Goal: Information Seeking & Learning: Learn about a topic

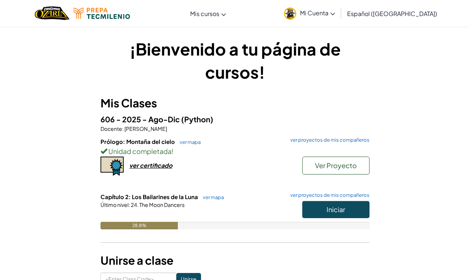
scroll to position [2, 0]
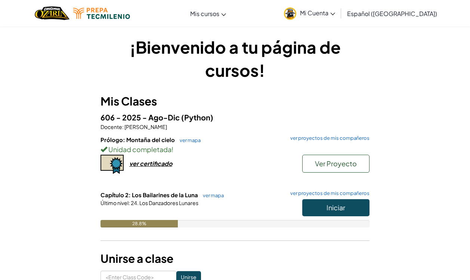
click at [327, 210] on span "Iniciar" at bounding box center [335, 207] width 19 height 9
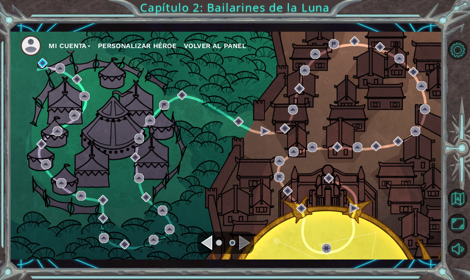
click at [209, 239] on div "Navigate to the previous page" at bounding box center [206, 243] width 11 height 15
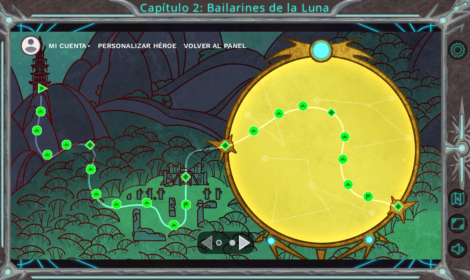
click at [244, 239] on div "Navigate to the next page" at bounding box center [244, 243] width 11 height 15
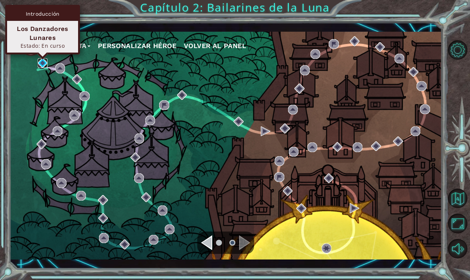
click at [42, 65] on img at bounding box center [43, 63] width 10 height 10
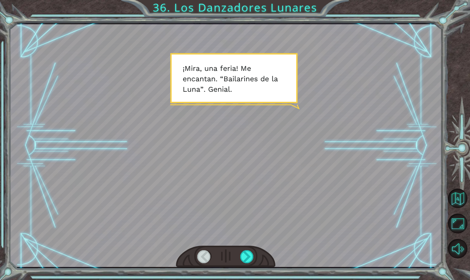
scroll to position [0, 287]
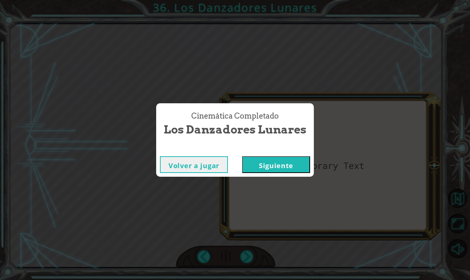
click at [261, 164] on button "Siguiente" at bounding box center [276, 164] width 68 height 17
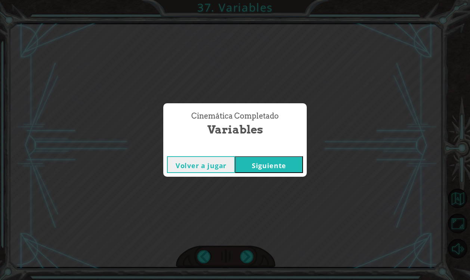
click at [277, 171] on button "Siguiente" at bounding box center [269, 164] width 68 height 17
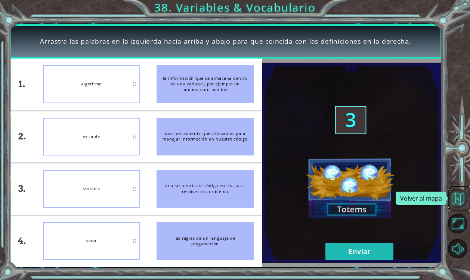
click at [461, 202] on button "Volver al mapa" at bounding box center [458, 199] width 20 height 20
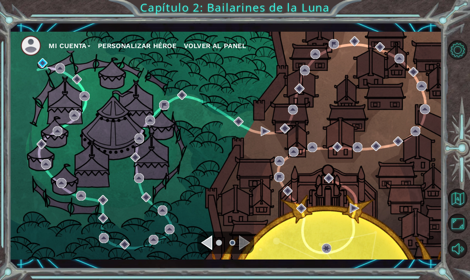
click at [207, 250] on div "Navigate to the previous page" at bounding box center [206, 243] width 11 height 15
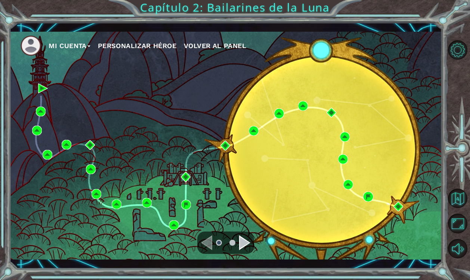
click at [240, 245] on div "Navigate to the next page" at bounding box center [244, 243] width 11 height 15
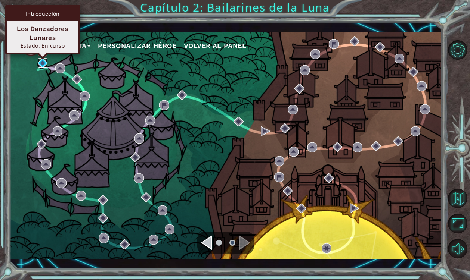
click at [43, 63] on img at bounding box center [43, 63] width 10 height 10
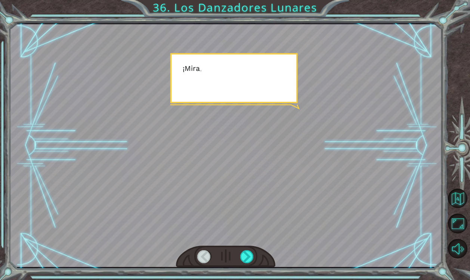
scroll to position [0, 287]
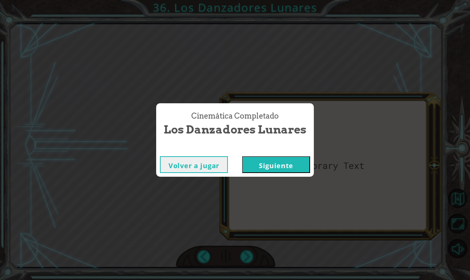
click at [262, 162] on button "Siguiente" at bounding box center [276, 164] width 68 height 17
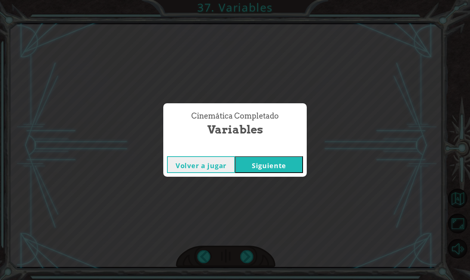
click at [267, 172] on button "Siguiente" at bounding box center [269, 164] width 68 height 17
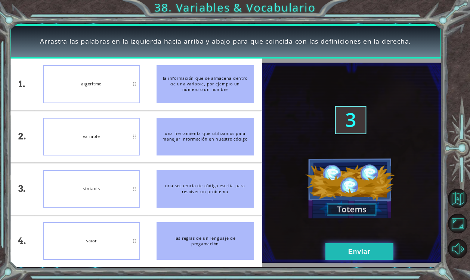
click at [337, 257] on button "Enviar" at bounding box center [359, 251] width 68 height 17
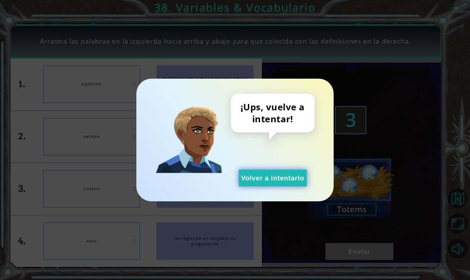
click at [252, 176] on button "Volver a intentarlo" at bounding box center [273, 178] width 68 height 17
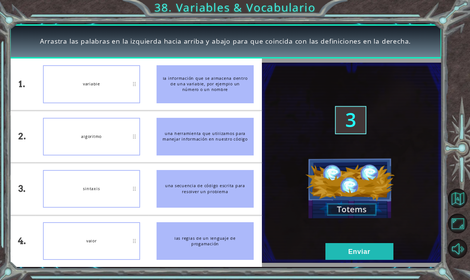
click at [339, 243] on img at bounding box center [352, 163] width 180 height 200
click at [339, 250] on button "Enviar" at bounding box center [359, 251] width 68 height 17
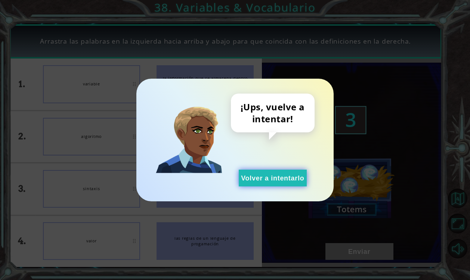
click at [275, 172] on button "Volver a intentarlo" at bounding box center [273, 178] width 68 height 17
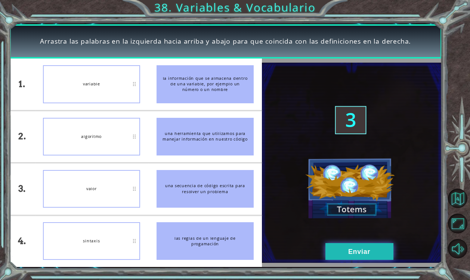
click at [381, 252] on button "Enviar" at bounding box center [359, 251] width 68 height 17
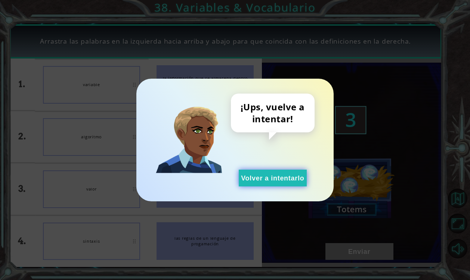
click at [254, 174] on button "Volver a intentarlo" at bounding box center [273, 178] width 68 height 17
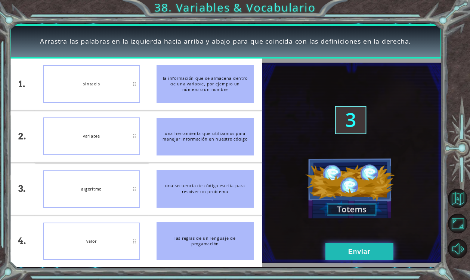
click at [344, 244] on button "Enviar" at bounding box center [359, 251] width 68 height 17
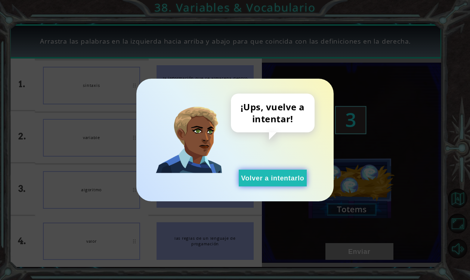
click at [275, 172] on button "Volver a intentarlo" at bounding box center [273, 178] width 68 height 17
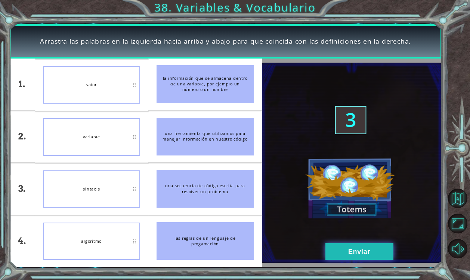
click at [330, 250] on button "Enviar" at bounding box center [359, 251] width 68 height 17
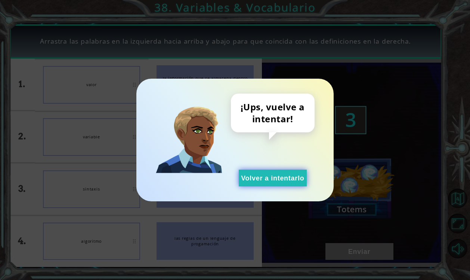
click at [270, 175] on button "Volver a intentarlo" at bounding box center [273, 178] width 68 height 17
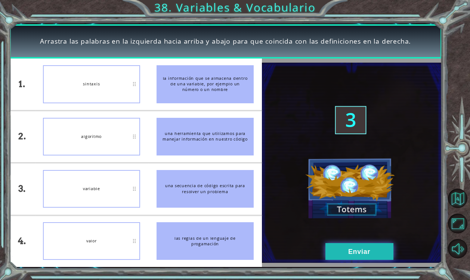
click at [349, 254] on button "Enviar" at bounding box center [359, 251] width 68 height 17
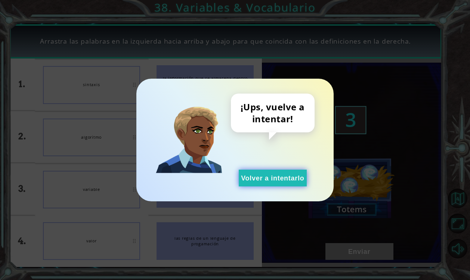
click at [277, 178] on button "Volver a intentarlo" at bounding box center [273, 178] width 68 height 17
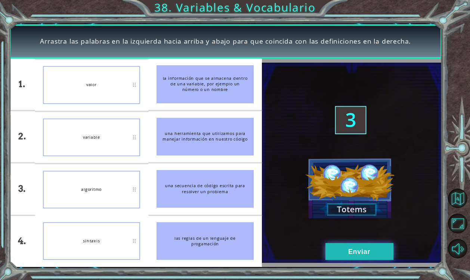
click at [339, 258] on button "Enviar" at bounding box center [359, 251] width 68 height 17
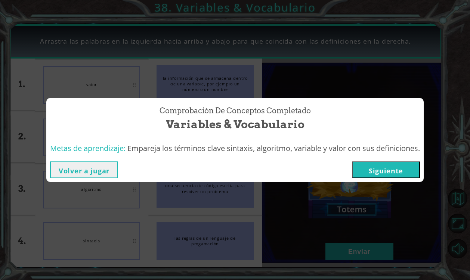
click at [392, 180] on div "Volver a jugar [GEOGRAPHIC_DATA]" at bounding box center [234, 170] width 377 height 24
click at [392, 169] on button "Siguiente" at bounding box center [386, 170] width 68 height 17
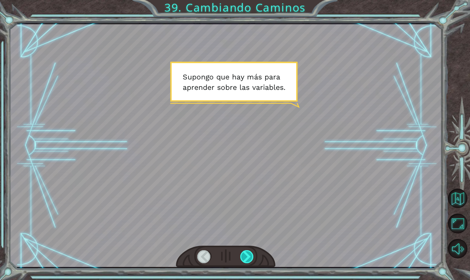
click at [248, 252] on div at bounding box center [247, 257] width 14 height 13
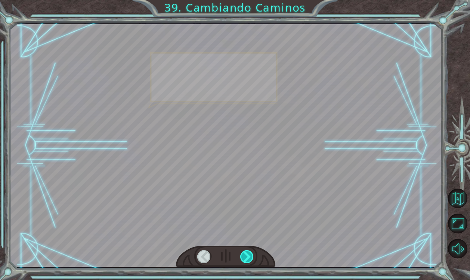
click at [248, 252] on div at bounding box center [247, 257] width 14 height 13
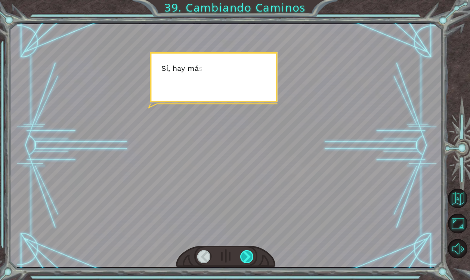
click at [248, 252] on div at bounding box center [247, 257] width 14 height 13
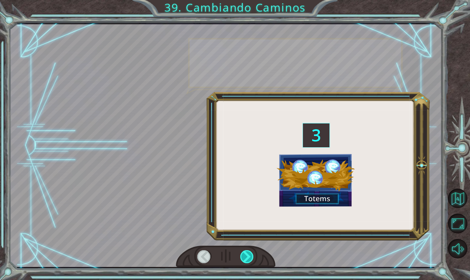
click at [248, 252] on div at bounding box center [247, 257] width 14 height 13
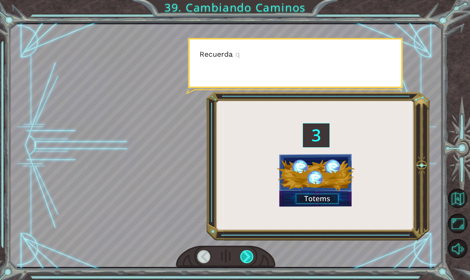
click at [248, 252] on div at bounding box center [247, 257] width 14 height 13
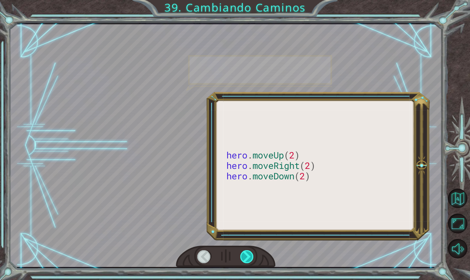
click at [248, 252] on div at bounding box center [247, 257] width 14 height 13
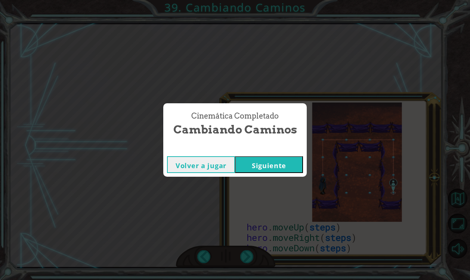
click at [268, 166] on button "Siguiente" at bounding box center [269, 164] width 68 height 17
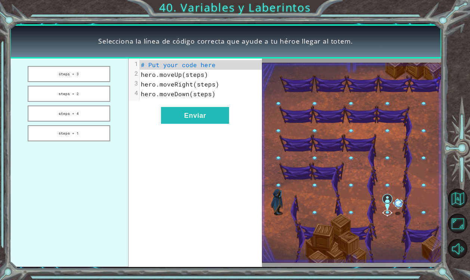
click at [154, 66] on span "# Put your code here" at bounding box center [178, 65] width 75 height 8
click at [88, 79] on button "steps = 3" at bounding box center [69, 74] width 83 height 16
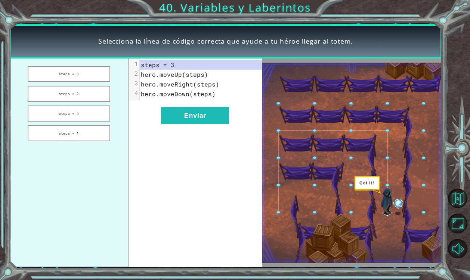
click at [205, 126] on div "xxxxxxxxxx 4 1 steps = 3 2 hero.moveUp(steps) 3 hero.moveRight(steps) 4 hero.mo…" at bounding box center [194, 163] width 133 height 209
click at [202, 118] on button "Enviar" at bounding box center [195, 115] width 68 height 17
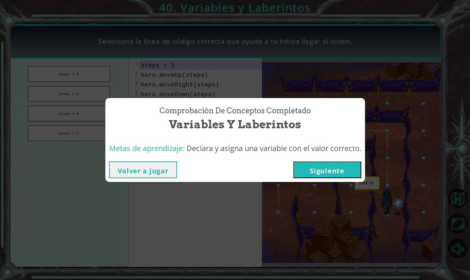
click at [343, 168] on button "Siguiente" at bounding box center [327, 170] width 68 height 17
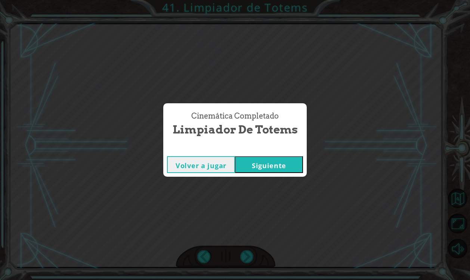
click at [282, 168] on button "Siguiente" at bounding box center [269, 164] width 68 height 17
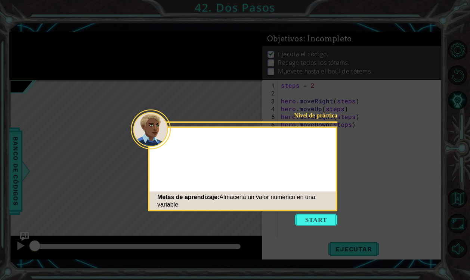
click at [302, 210] on div "Metas de aprendizaje: Almacena un valor numérico en una variable." at bounding box center [242, 201] width 186 height 22
click at [303, 217] on button "Start" at bounding box center [316, 220] width 43 height 12
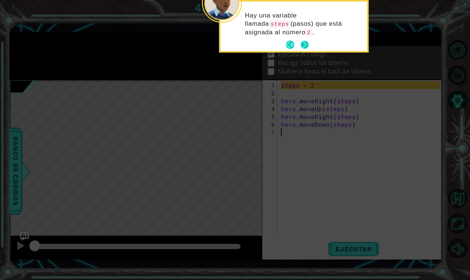
click at [309, 49] on button "Next" at bounding box center [304, 45] width 9 height 9
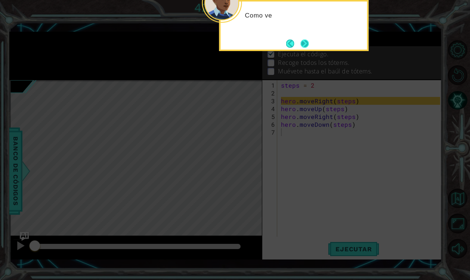
click at [307, 48] on button "Next" at bounding box center [304, 43] width 9 height 9
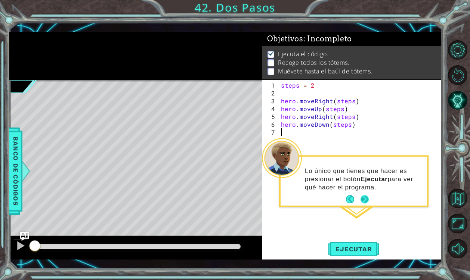
click at [364, 200] on button "Next" at bounding box center [364, 200] width 8 height 8
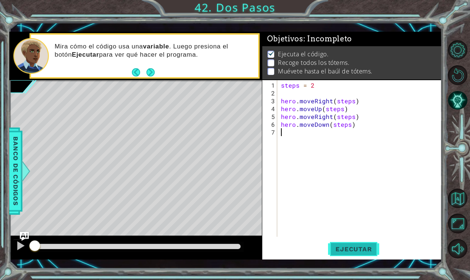
click at [336, 251] on span "Ejecutar" at bounding box center [353, 249] width 51 height 7
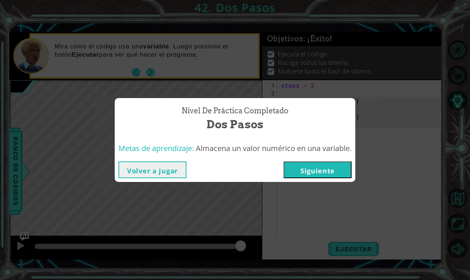
click at [320, 170] on button "Siguiente" at bounding box center [317, 170] width 68 height 17
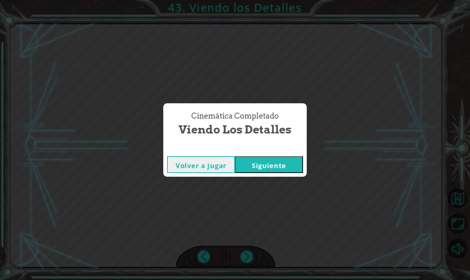
click at [260, 172] on button "Siguiente" at bounding box center [269, 164] width 68 height 17
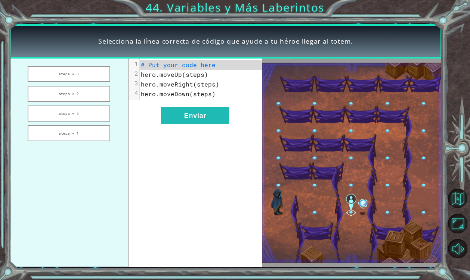
click at [174, 63] on span "# Put your code here" at bounding box center [178, 65] width 75 height 8
click at [83, 92] on button "steps = 2" at bounding box center [69, 94] width 83 height 16
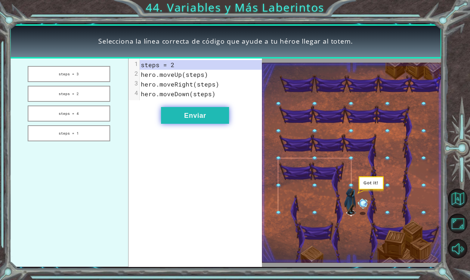
click at [205, 121] on button "Enviar" at bounding box center [195, 115] width 68 height 17
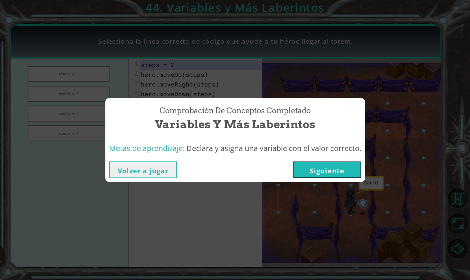
click at [328, 169] on button "Siguiente" at bounding box center [327, 170] width 68 height 17
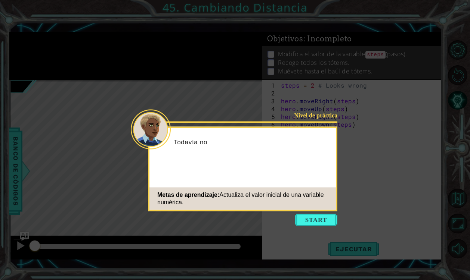
click at [299, 232] on icon at bounding box center [235, 140] width 470 height 280
click at [305, 214] on button "Start" at bounding box center [316, 220] width 43 height 12
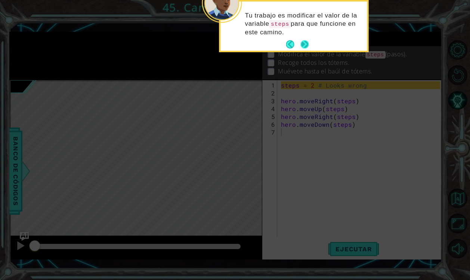
click at [302, 44] on button "Next" at bounding box center [304, 44] width 11 height 11
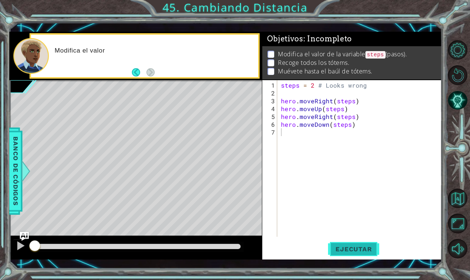
click at [360, 254] on button "Ejecutar" at bounding box center [353, 249] width 51 height 18
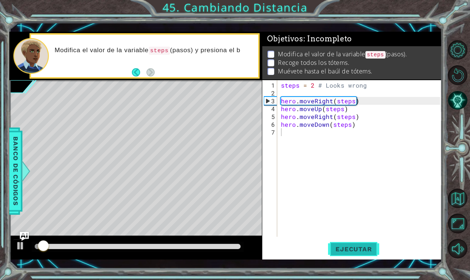
click at [360, 254] on button "Ejecutar" at bounding box center [353, 249] width 51 height 18
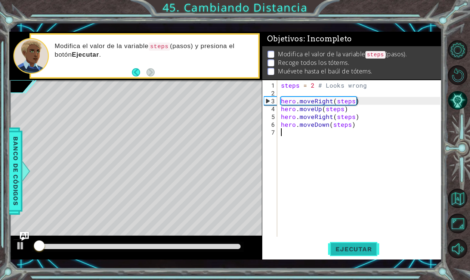
click at [360, 254] on button "Ejecutar" at bounding box center [353, 249] width 51 height 18
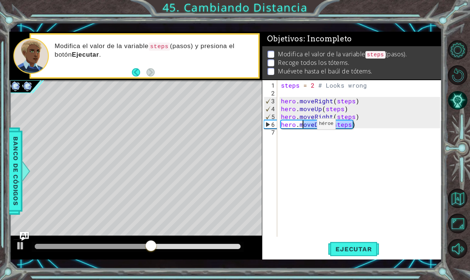
drag, startPoint x: 360, startPoint y: 126, endPoint x: 326, endPoint y: 131, distance: 34.7
click at [326, 131] on div "steps = 2 # Looks wrong hero . moveRight ( steps ) hero . moveUp ( steps ) hero…" at bounding box center [361, 167] width 164 height 172
type textarea "hero.moveDown(steps)"
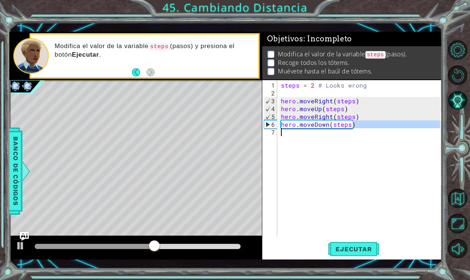
click at [326, 131] on div "steps = 2 # Looks wrong hero . moveRight ( steps ) hero . moveUp ( steps ) hero…" at bounding box center [361, 167] width 164 height 172
click at [328, 125] on div "steps = 2 # Looks wrong hero . moveRight ( steps ) hero . moveUp ( steps ) hero…" at bounding box center [361, 167] width 164 height 172
type textarea "hero.moveDown(steps)"
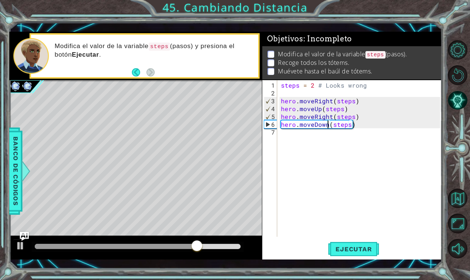
click at [318, 178] on div "steps = 2 # Looks wrong hero . moveRight ( steps ) hero . moveUp ( steps ) hero…" at bounding box center [361, 167] width 164 height 172
click at [323, 126] on div "steps = 2 # Looks wrong hero . moveRight ( steps ) hero . moveUp ( steps ) hero…" at bounding box center [361, 167] width 164 height 172
click at [326, 127] on div "steps = 2 # Looks wrong hero . moveRight ( steps ) hero . moveUp ( steps ) hero…" at bounding box center [361, 167] width 164 height 172
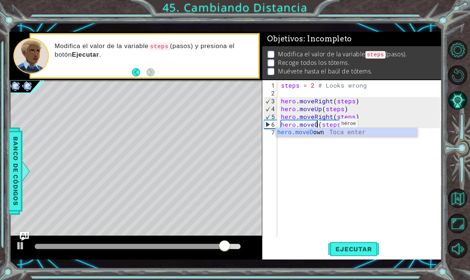
type textarea "hero.move(steps)"
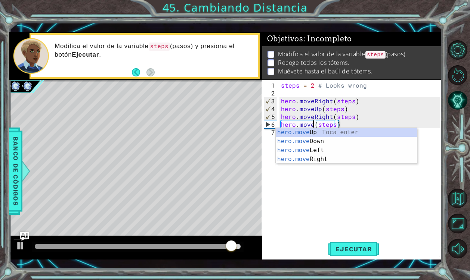
click at [312, 91] on div "steps = 2 # Looks wrong hero . moveRight ( steps ) hero . moveUp ( steps ) hero…" at bounding box center [361, 167] width 164 height 172
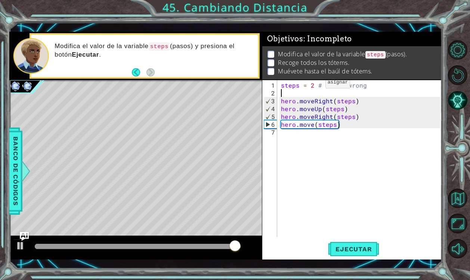
click at [312, 85] on div "steps = 2 # Looks wrong hero . moveRight ( steps ) hero . moveUp ( steps ) hero…" at bounding box center [361, 167] width 164 height 172
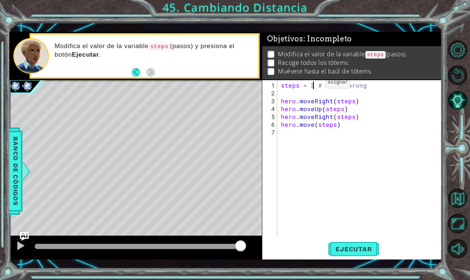
scroll to position [0, 2]
click at [346, 246] on span "Ejecutar" at bounding box center [353, 249] width 51 height 7
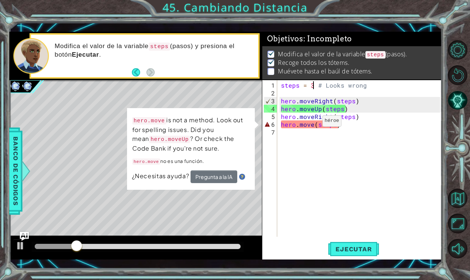
click at [309, 124] on div "steps = 3 # Looks wrong hero . moveRight ( steps ) hero . moveUp ( steps ) hero…" at bounding box center [361, 167] width 164 height 172
drag, startPoint x: 342, startPoint y: 127, endPoint x: 280, endPoint y: 128, distance: 61.6
click at [280, 128] on div "steps = 3 # Looks wrong hero . moveRight ( steps ) hero . moveUp ( steps ) hero…" at bounding box center [361, 167] width 164 height 172
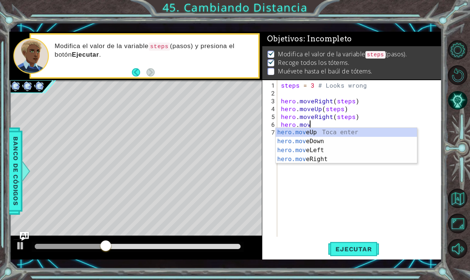
scroll to position [0, 1]
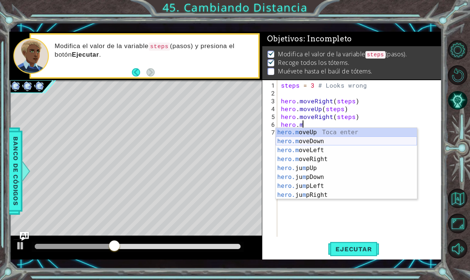
click at [291, 143] on div "hero.m oveUp Toca enter hero.m oveDown Toca enter hero.m oveLeft Toca enter her…" at bounding box center [346, 173] width 141 height 90
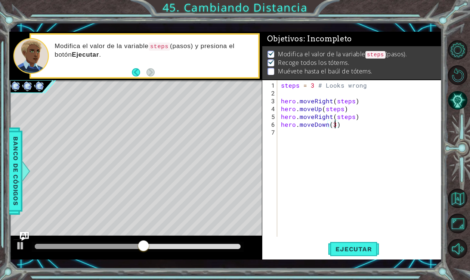
scroll to position [0, 3]
type textarea "hero.moveDown(3)"
click at [352, 248] on span "Ejecutar" at bounding box center [353, 249] width 51 height 7
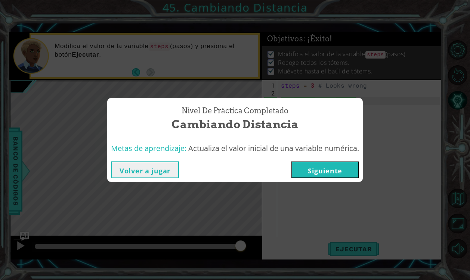
click at [309, 171] on button "Siguiente" at bounding box center [325, 170] width 68 height 17
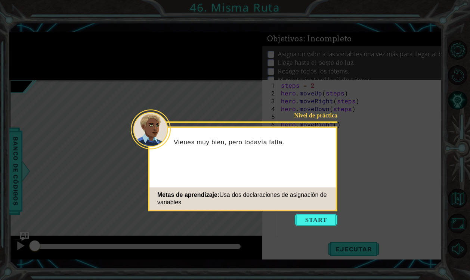
click at [314, 212] on icon at bounding box center [235, 140] width 470 height 280
click at [314, 224] on button "Start" at bounding box center [316, 220] width 43 height 12
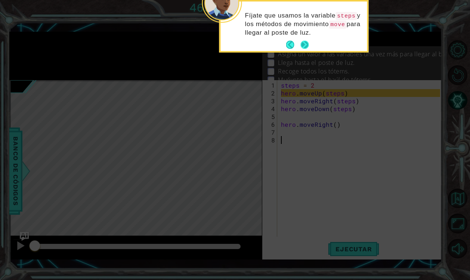
click at [303, 44] on button "Next" at bounding box center [304, 45] width 8 height 8
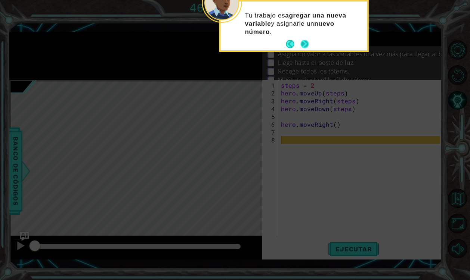
click at [302, 42] on button "Next" at bounding box center [304, 44] width 8 height 8
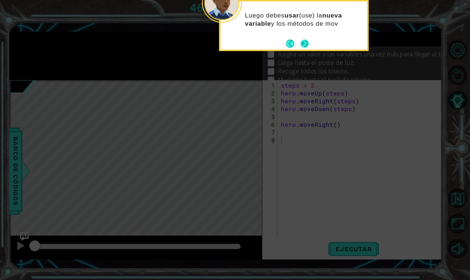
click at [302, 42] on button "Next" at bounding box center [304, 43] width 9 height 9
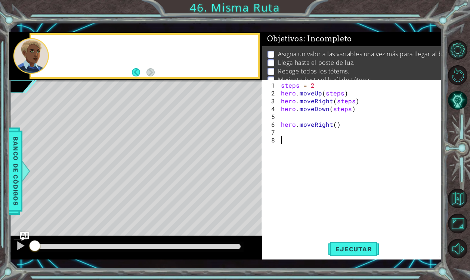
click at [302, 42] on span "Objetivos : Incompleto" at bounding box center [309, 38] width 85 height 9
click at [24, 248] on div at bounding box center [21, 246] width 10 height 10
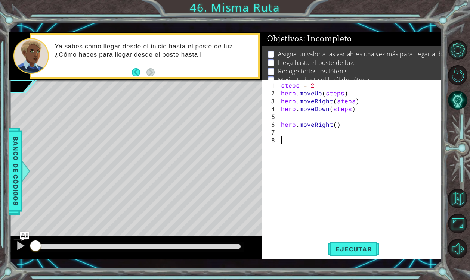
drag, startPoint x: 89, startPoint y: 248, endPoint x: 142, endPoint y: 244, distance: 52.8
click at [21, 250] on div at bounding box center [135, 248] width 252 height 24
click at [338, 250] on span "Ejecutar" at bounding box center [353, 249] width 51 height 7
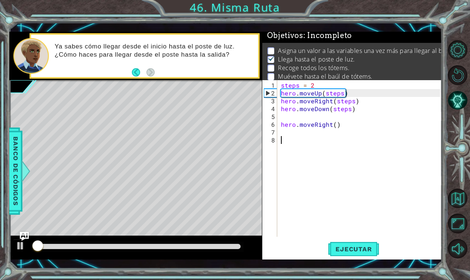
scroll to position [4, 0]
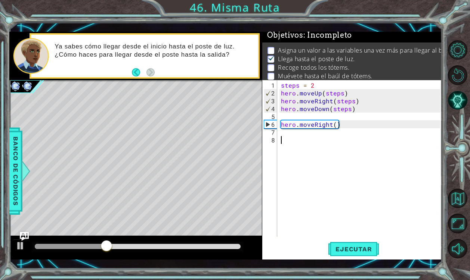
click at [295, 116] on div "steps = 2 hero . moveUp ( steps ) hero . moveRight ( steps ) hero . moveDown ( …" at bounding box center [361, 167] width 164 height 172
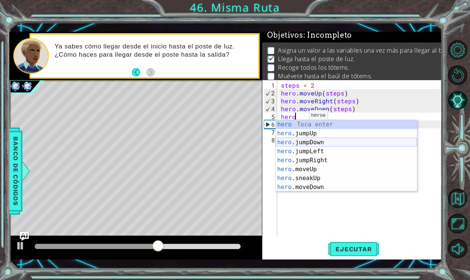
scroll to position [0, 1]
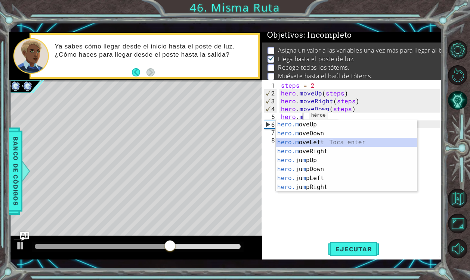
click at [303, 141] on div "hero.m oveUp Toca enter hero.m oveDown Toca enter hero.m oveLeft Toca enter her…" at bounding box center [346, 165] width 141 height 90
type textarea "hero.moveLeft(1)"
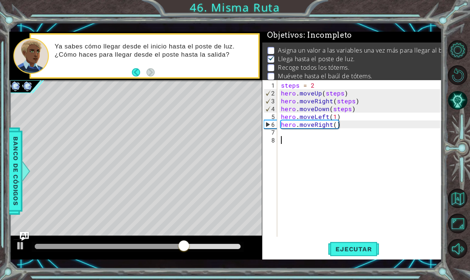
click at [345, 156] on div "steps = 2 hero . moveUp ( steps ) hero . moveRight ( steps ) hero . moveDown ( …" at bounding box center [361, 167] width 164 height 172
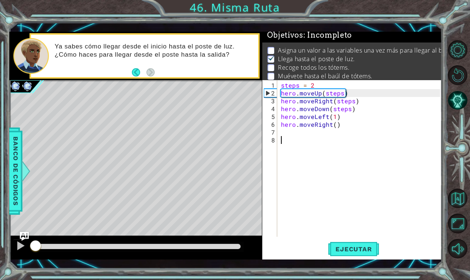
drag, startPoint x: 201, startPoint y: 247, endPoint x: -29, endPoint y: 234, distance: 231.1
click at [0, 234] on html "1 ההההההההההההההההההההההההההההההההההההההההההההההההההההההההההההההההההההההההההההה…" at bounding box center [235, 140] width 470 height 280
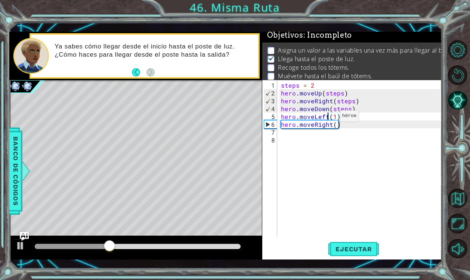
click at [327, 119] on div "steps = 2 hero . moveUp ( steps ) hero . moveRight ( steps ) hero . moveDown ( …" at bounding box center [361, 167] width 164 height 172
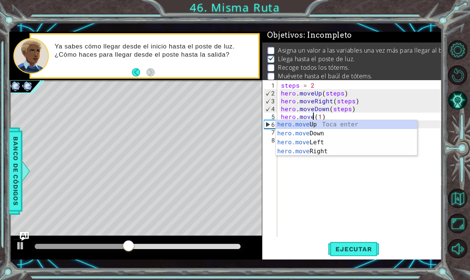
scroll to position [0, 2]
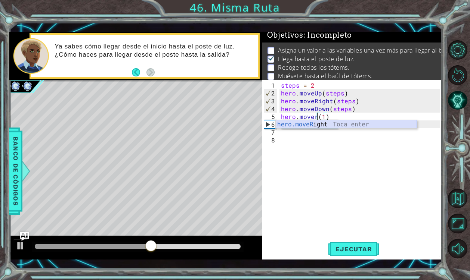
click at [311, 125] on div "hero.moveR ight Toca enter" at bounding box center [346, 133] width 141 height 27
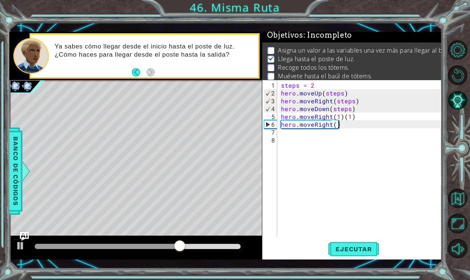
click at [344, 127] on div "steps = 2 hero . moveUp ( steps ) hero . moveRight ( steps ) hero . moveDown ( …" at bounding box center [361, 167] width 164 height 172
click at [334, 126] on div "steps = 2 hero . moveUp ( steps ) hero . moveRight ( steps ) hero . moveDown ( …" at bounding box center [361, 167] width 164 height 172
click at [361, 120] on div "steps = 2 hero . moveUp ( steps ) hero . moveRight ( steps ) hero . moveDown ( …" at bounding box center [361, 167] width 164 height 172
click at [357, 118] on div "steps = 2 hero . moveUp ( steps ) hero . moveRight ( steps ) hero . moveDown ( …" at bounding box center [361, 167] width 164 height 172
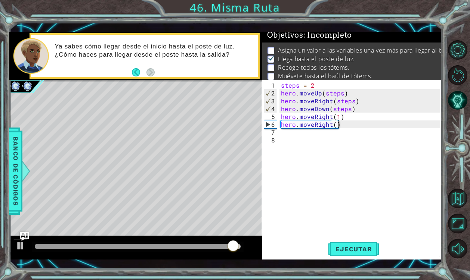
drag, startPoint x: 343, startPoint y: 124, endPoint x: 332, endPoint y: 124, distance: 10.5
click at [332, 124] on div "steps = 2 hero . moveUp ( steps ) hero . moveRight ( steps ) hero . moveDown ( …" at bounding box center [361, 167] width 164 height 172
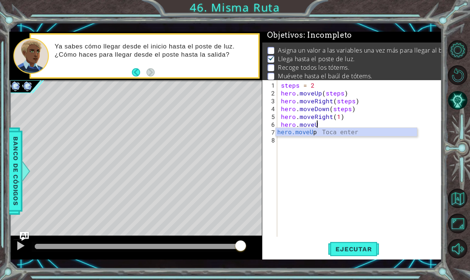
scroll to position [0, 2]
click at [327, 134] on div "hero.moveU p Toca enter" at bounding box center [346, 141] width 141 height 27
type textarea "hero.moveUp(3)"
click at [334, 128] on div "steps = 2 hero . moveUp ( steps ) hero . moveRight ( steps ) hero . moveDown ( …" at bounding box center [361, 167] width 164 height 172
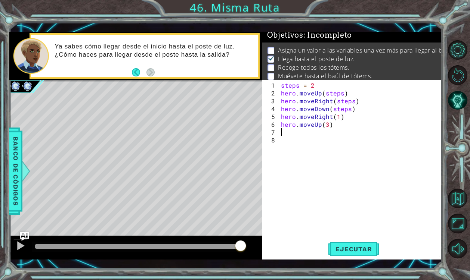
scroll to position [0, 0]
type textarea "H"
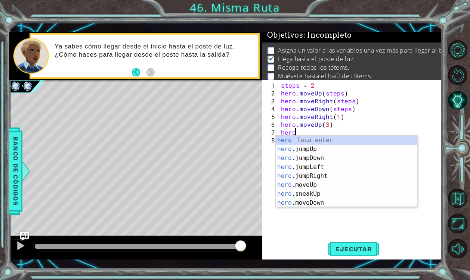
type textarea "hero."
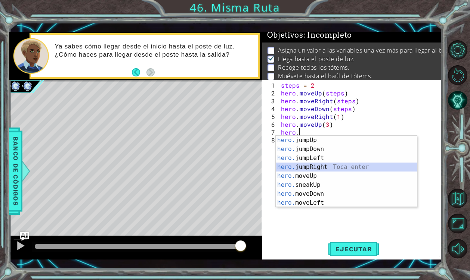
click at [326, 166] on div "hero. jumpUp Toca enter hero. jumpDown Toca enter hero. jumpLeft Toca enter her…" at bounding box center [346, 181] width 141 height 90
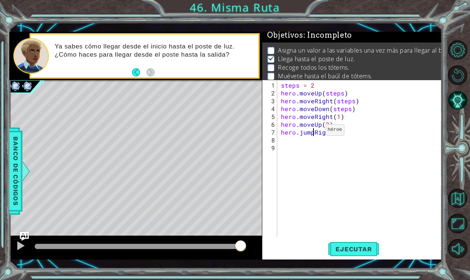
click at [312, 133] on div "steps = 2 hero . moveUp ( steps ) hero . moveRight ( steps ) hero . moveDown ( …" at bounding box center [361, 167] width 164 height 172
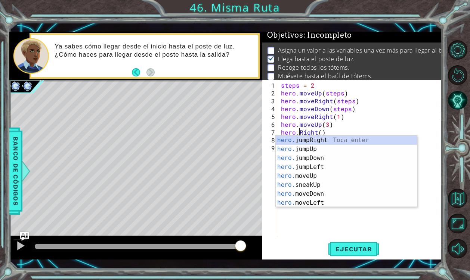
scroll to position [0, 1]
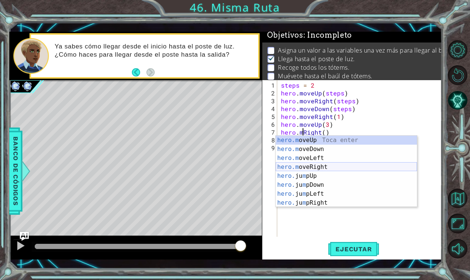
click at [333, 165] on div "hero.m oveUp Toca enter hero.m oveDown Toca enter hero.m oveLeft Toca enter her…" at bounding box center [346, 181] width 141 height 90
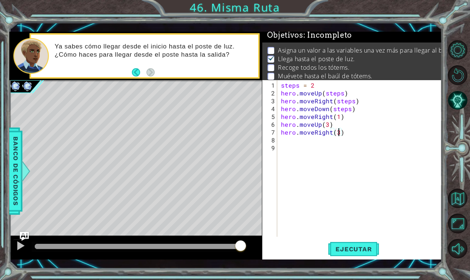
scroll to position [0, 3]
type textarea "hero.moveRight(3)"
click at [358, 246] on span "Ejecutar" at bounding box center [353, 249] width 51 height 7
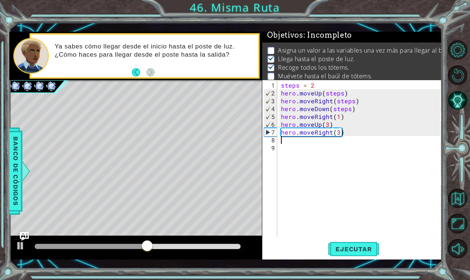
click at [354, 136] on div "steps = 2 hero . moveUp ( steps ) hero . moveRight ( steps ) hero . moveDown ( …" at bounding box center [361, 167] width 164 height 172
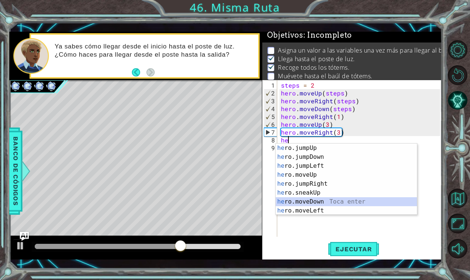
click at [343, 202] on div "he ro.jumpUp Toca enter he ro.jumpDown Toca enter he ro.jumpLeft Toca enter he …" at bounding box center [346, 189] width 141 height 90
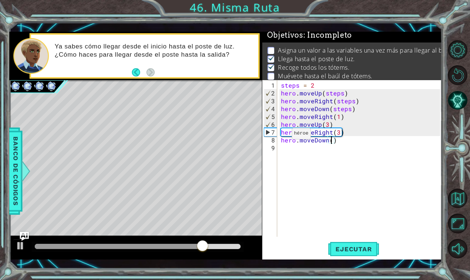
scroll to position [0, 3]
click at [346, 242] on button "Ejecutar" at bounding box center [353, 249] width 51 height 18
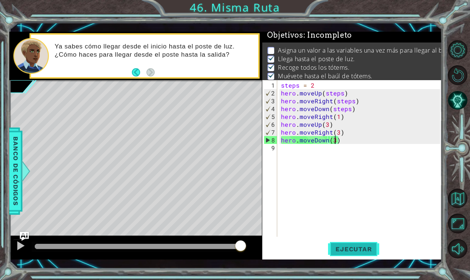
click at [353, 250] on span "Ejecutar" at bounding box center [353, 249] width 51 height 7
click at [325, 60] on p "Llega hasta el poste de luz." at bounding box center [316, 59] width 77 height 8
click at [346, 249] on span "Ejecutar" at bounding box center [353, 249] width 51 height 7
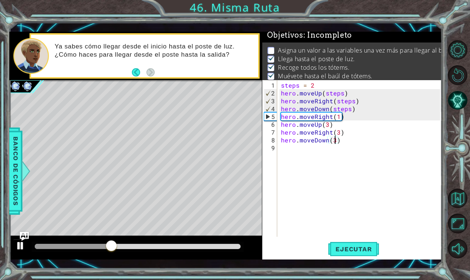
click at [21, 244] on div at bounding box center [21, 246] width 10 height 10
click at [20, 250] on div at bounding box center [21, 246] width 10 height 10
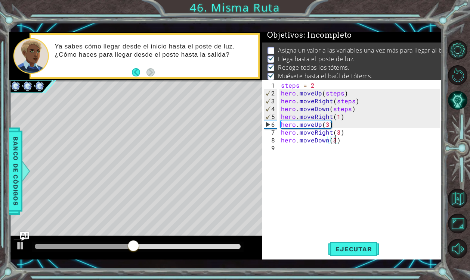
click at [155, 247] on div at bounding box center [137, 246] width 205 height 5
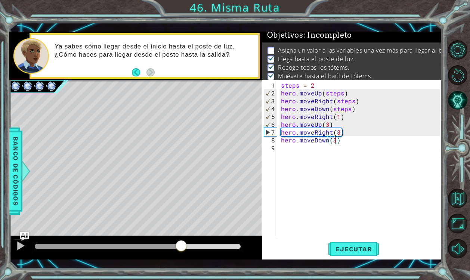
click at [181, 246] on div at bounding box center [137, 246] width 205 height 5
click at [165, 246] on div at bounding box center [100, 246] width 131 height 5
click at [326, 128] on div "steps = 2 hero . moveUp ( steps ) hero . moveRight ( steps ) hero . moveDown ( …" at bounding box center [361, 167] width 164 height 172
click at [326, 122] on div "steps = 2 hero . moveUp ( steps ) hero . moveRight ( steps ) hero . moveDown ( …" at bounding box center [361, 167] width 164 height 172
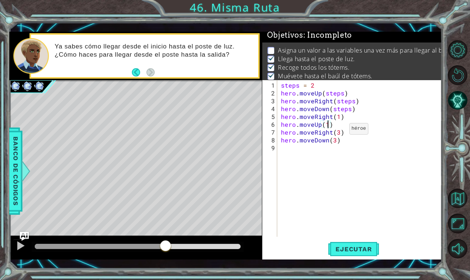
click at [336, 132] on div "steps = 2 hero . moveUp ( steps ) hero . moveRight ( steps ) hero . moveDown ( …" at bounding box center [361, 167] width 164 height 172
click at [329, 127] on div "steps = 2 hero . moveUp ( steps ) hero . moveRight ( steps ) hero . moveDown ( …" at bounding box center [361, 167] width 164 height 172
click at [336, 133] on div "steps = 2 hero . moveUp ( steps ) hero . moveRight ( steps ) hero . moveDown ( …" at bounding box center [361, 167] width 164 height 172
click at [333, 141] on div "steps = 2 hero . moveUp ( steps ) hero . moveRight ( steps ) hero . moveDown ( …" at bounding box center [361, 167] width 164 height 172
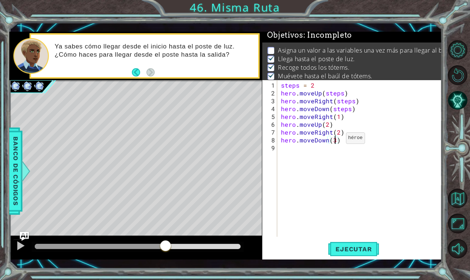
scroll to position [0, 3]
click at [354, 247] on span "Ejecutar" at bounding box center [353, 249] width 51 height 7
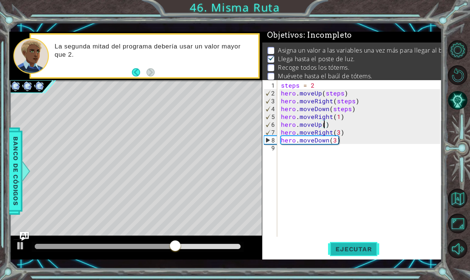
scroll to position [0, 3]
type textarea "he"
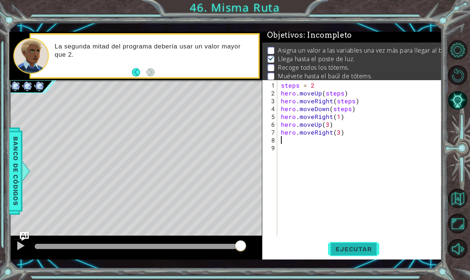
click at [361, 246] on span "Ejecutar" at bounding box center [353, 249] width 51 height 7
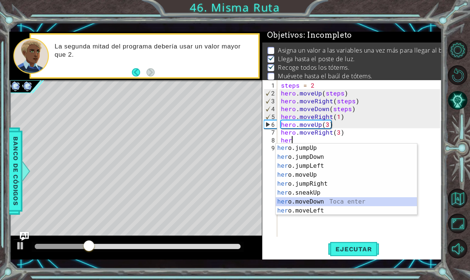
click at [322, 204] on div "her o.jumpUp Toca enter her o.jumpDown Toca enter her o.jumpLeft Toca enter her…" at bounding box center [346, 189] width 141 height 90
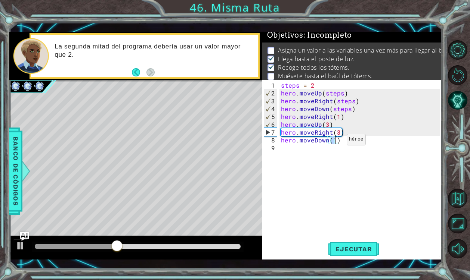
click at [334, 143] on div "steps = 2 hero . moveUp ( steps ) hero . moveRight ( steps ) hero . moveDown ( …" at bounding box center [361, 167] width 164 height 172
click at [335, 139] on div "steps = 2 hero . moveUp ( steps ) hero . moveRight ( steps ) hero . moveDown ( …" at bounding box center [361, 167] width 164 height 172
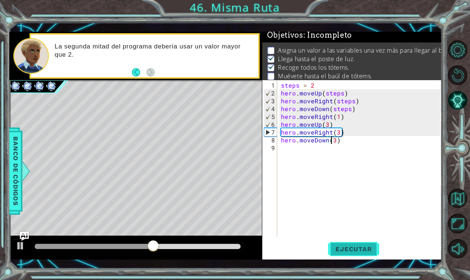
click at [359, 253] on button "Ejecutar" at bounding box center [353, 249] width 51 height 18
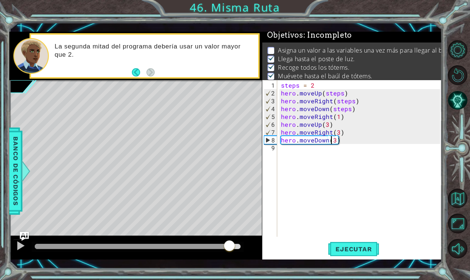
drag, startPoint x: 177, startPoint y: 245, endPoint x: 227, endPoint y: 243, distance: 49.7
click at [227, 244] on div at bounding box center [137, 246] width 205 height 5
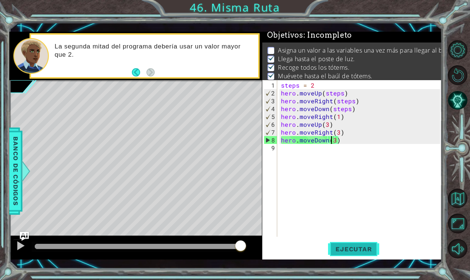
click at [351, 250] on span "Ejecutar" at bounding box center [353, 249] width 51 height 7
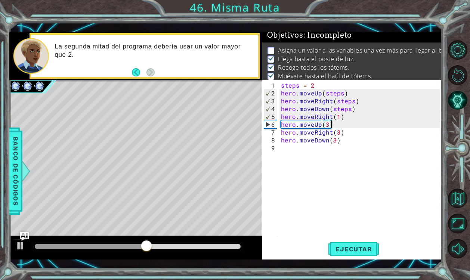
click at [337, 120] on div "steps = 2 hero . moveUp ( steps ) hero . moveRight ( steps ) hero . moveDown ( …" at bounding box center [361, 167] width 164 height 172
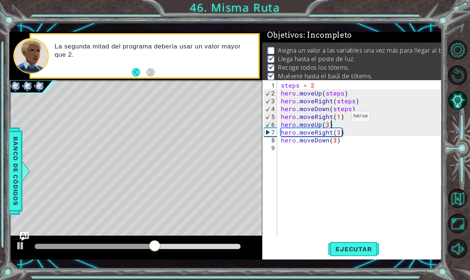
click at [338, 119] on div "steps = 2 hero . moveUp ( steps ) hero . moveRight ( steps ) hero . moveDown ( …" at bounding box center [361, 167] width 164 height 172
type textarea "hero.moveRight(2)"
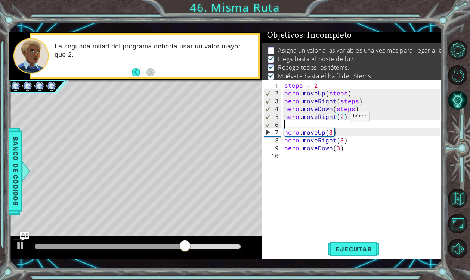
scroll to position [0, 0]
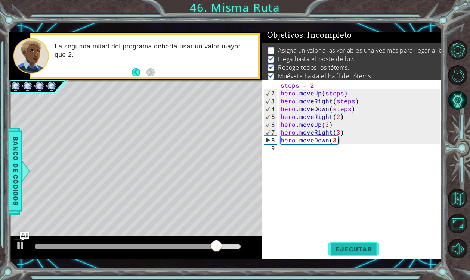
click at [357, 250] on span "Ejecutar" at bounding box center [353, 249] width 51 height 7
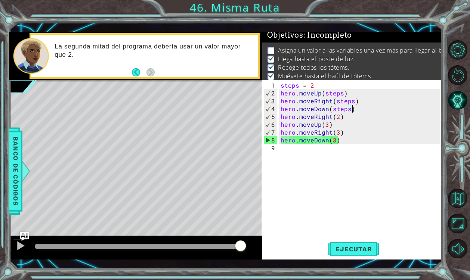
click at [359, 108] on div "steps = 2 hero . moveUp ( steps ) hero . moveRight ( steps ) hero . moveDown ( …" at bounding box center [361, 167] width 164 height 172
type textarea "hero.moveDown(steps)"
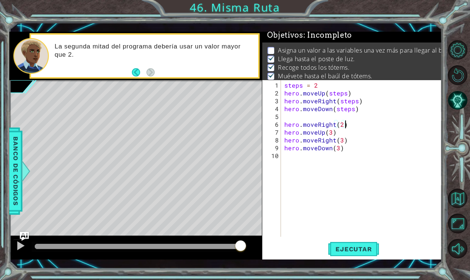
click at [343, 125] on div "steps = 2 hero . moveUp ( steps ) hero . moveRight ( steps ) hero . moveDown ( …" at bounding box center [363, 167] width 161 height 172
click at [341, 125] on div "steps = 2 hero . moveUp ( steps ) hero . moveRight ( steps ) hero . moveDown ( …" at bounding box center [363, 167] width 161 height 172
type textarea "hero.moveRight()"
click at [341, 124] on div "steps = 2 hero . moveUp ( steps ) hero . moveRight ( steps ) hero . moveDown ( …" at bounding box center [363, 167] width 161 height 172
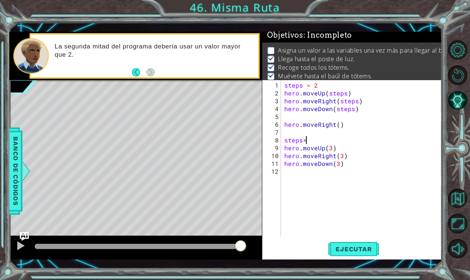
scroll to position [0, 1]
click at [310, 138] on div "steps = 2 hero . moveUp ( steps ) hero . moveRight ( steps ) hero . moveDown ( …" at bounding box center [363, 167] width 161 height 172
click at [302, 139] on div "steps = 2 hero . moveUp ( steps ) hero . moveRight ( steps ) hero . moveDown ( …" at bounding box center [363, 167] width 161 height 172
click at [330, 147] on div "steps = 2 hero . moveUp ( steps ) hero . moveRight ( steps ) hero . moveDown ( …" at bounding box center [363, 167] width 161 height 172
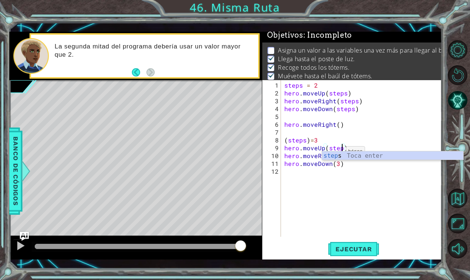
scroll to position [0, 3]
click at [364, 156] on div "steps Toca enter" at bounding box center [392, 165] width 141 height 27
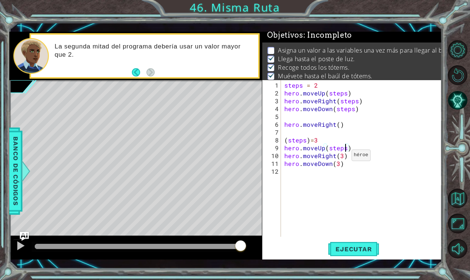
click at [342, 158] on div "steps = 2 hero . moveUp ( steps ) hero . moveRight ( steps ) hero . moveDown ( …" at bounding box center [363, 167] width 161 height 172
type textarea "hero.moveRight(stesps)"
click at [352, 170] on div "steps = 2 hero . moveUp ( steps ) hero . moveRight ( steps ) hero . moveDown ( …" at bounding box center [363, 167] width 161 height 172
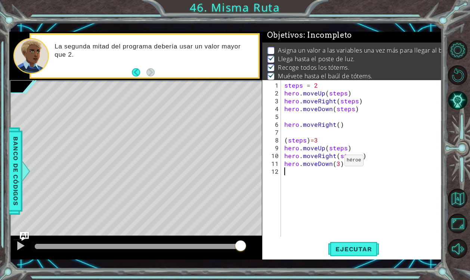
click at [335, 164] on div "steps = 2 hero . moveUp ( steps ) hero . moveRight ( steps ) hero . moveDown ( …" at bounding box center [363, 167] width 161 height 172
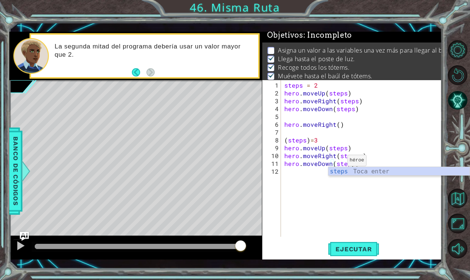
scroll to position [0, 4]
click at [347, 175] on div "steps Toca enter" at bounding box center [398, 180] width 141 height 27
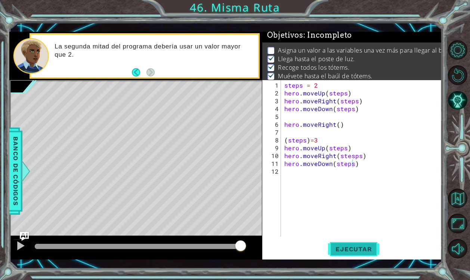
click at [360, 246] on span "Ejecutar" at bounding box center [353, 249] width 51 height 7
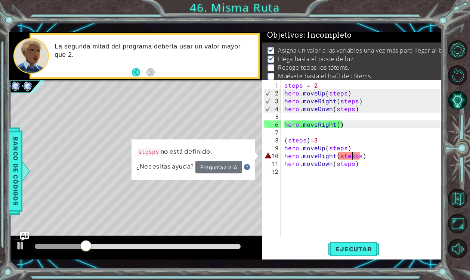
click at [351, 158] on div "steps = 2 hero . moveUp ( steps ) hero . moveRight ( steps ) hero . moveDown ( …" at bounding box center [363, 167] width 161 height 172
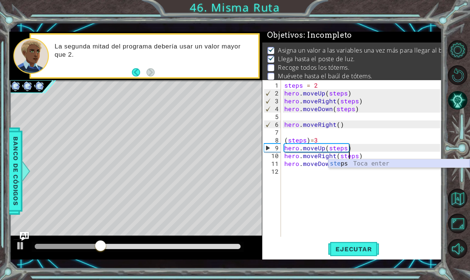
click at [349, 165] on div "ste ps Toca enter" at bounding box center [398, 172] width 141 height 27
click at [344, 163] on div "steps Toca enter" at bounding box center [398, 172] width 141 height 27
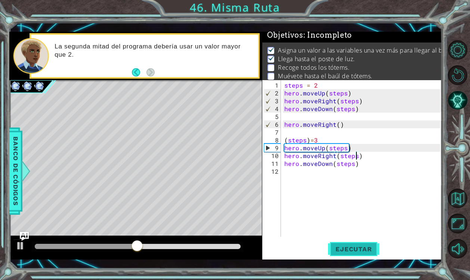
type textarea "hero.moveRight(steps)"
click at [348, 248] on span "Ejecutar" at bounding box center [353, 249] width 51 height 7
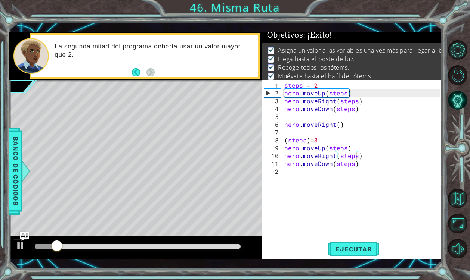
drag, startPoint x: 162, startPoint y: 258, endPoint x: 328, endPoint y: 262, distance: 165.8
click at [328, 262] on div "1 ההההההההההההההההההההההההההההההההההההההההההההההההההההההההההההההההההההההההההההה…" at bounding box center [225, 145] width 432 height 247
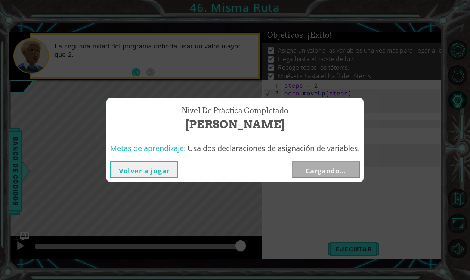
drag, startPoint x: 216, startPoint y: 245, endPoint x: 248, endPoint y: 245, distance: 32.1
click at [248, 245] on body "1 ההההההההההההההההההההההההההההההההההההההההההההההההההההההההההההההההההההההההההההה…" at bounding box center [235, 140] width 470 height 280
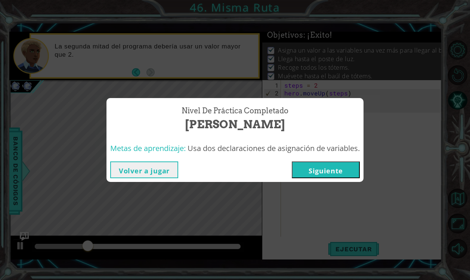
click at [330, 189] on div "Nivel de práctica Completado Misma Ruta Metas de aprendizaje: Usa dos declaraci…" at bounding box center [235, 140] width 470 height 280
click at [323, 168] on button "Siguiente" at bounding box center [326, 170] width 68 height 17
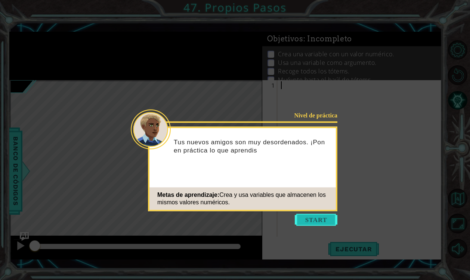
click at [317, 218] on button "Start" at bounding box center [316, 220] width 43 height 12
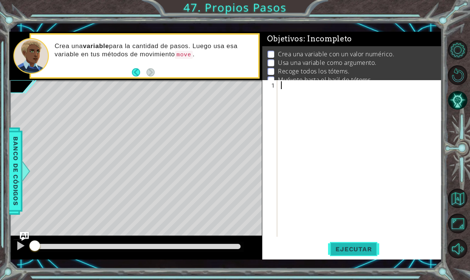
click at [362, 249] on span "Ejecutar" at bounding box center [353, 249] width 51 height 7
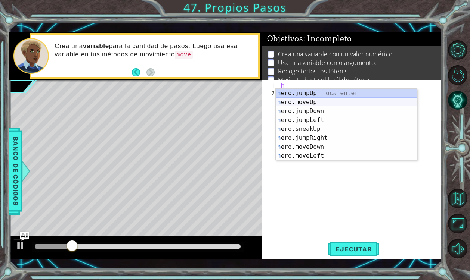
click at [325, 99] on div "h ero.jumpUp Toca enter h ero.moveUp Toca enter h ero.jumpDown Toca enter h ero…" at bounding box center [346, 134] width 141 height 90
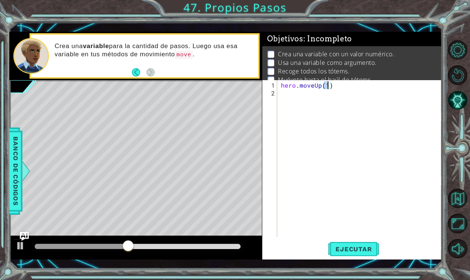
type textarea "hero.moveUp(2)"
click at [313, 96] on div "hero . moveUp ( 2 )" at bounding box center [361, 167] width 164 height 172
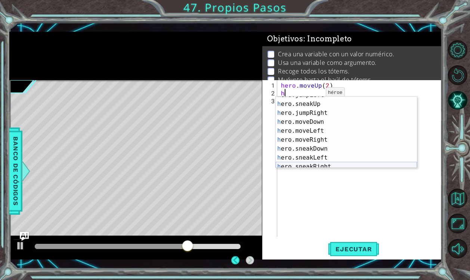
scroll to position [33, 0]
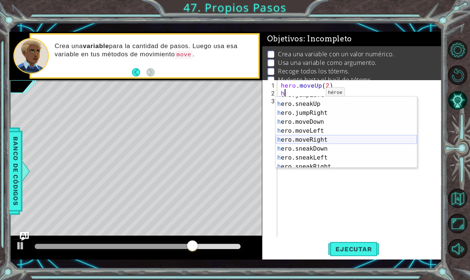
click at [314, 142] on div "h ero.jumpLeft Toca enter h ero.sneakUp Toca enter h ero.jumpRight Toca enter h…" at bounding box center [346, 136] width 141 height 90
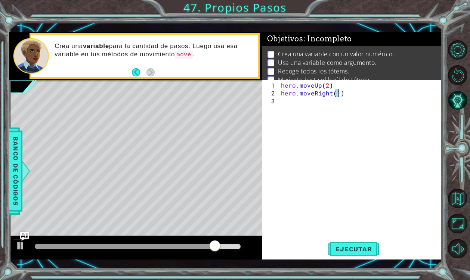
type textarea "hero.moveRight(3)"
click at [310, 97] on div "hero . moveUp ( 2 ) hero . moveRight ( 3 )" at bounding box center [361, 167] width 164 height 172
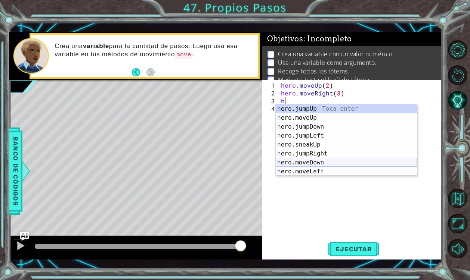
click at [309, 161] on div "h ero.jumpUp Toca enter h ero.moveUp Toca enter h ero.jumpDown Toca enter h ero…" at bounding box center [346, 150] width 141 height 90
type textarea "hero.moveDown(1)"
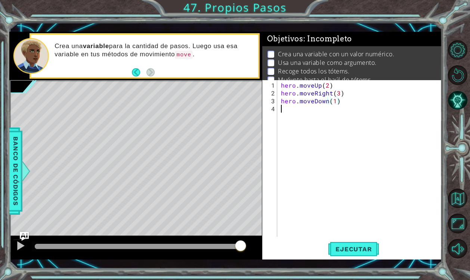
click at [288, 119] on div "hero . moveUp ( 2 ) hero . moveRight ( 3 ) hero . moveDown ( 1 )" at bounding box center [361, 167] width 164 height 172
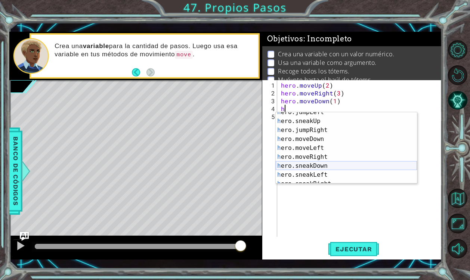
scroll to position [51, 0]
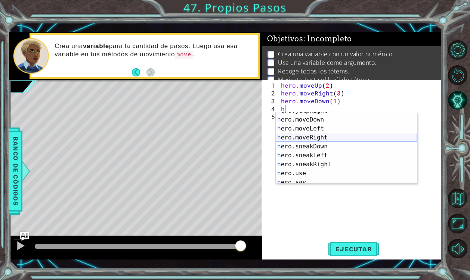
click at [317, 139] on div "h ero.jumpRight Toca enter h ero.moveDown Toca enter h ero.moveLeft Toca enter …" at bounding box center [346, 151] width 141 height 90
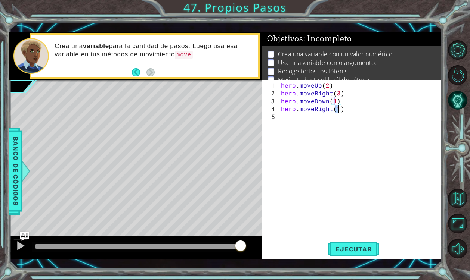
scroll to position [0, 3]
click at [361, 246] on span "Ejecutar" at bounding box center [353, 249] width 51 height 7
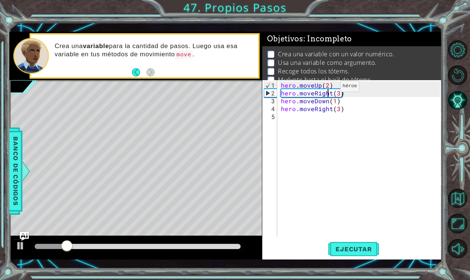
click at [327, 89] on div "hero . moveUp ( 2 ) hero . moveRight ( 3 ) hero . moveDown ( 1 ) hero . moveRig…" at bounding box center [361, 167] width 164 height 172
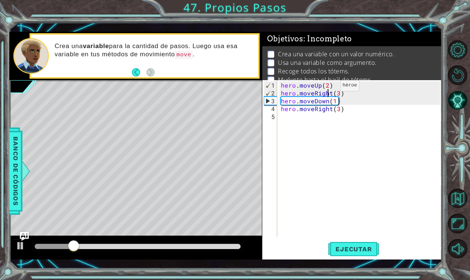
click at [327, 88] on div "hero . moveUp ( 2 ) hero . moveRight ( 3 ) hero . moveDown ( 1 ) hero . moveRig…" at bounding box center [361, 167] width 164 height 172
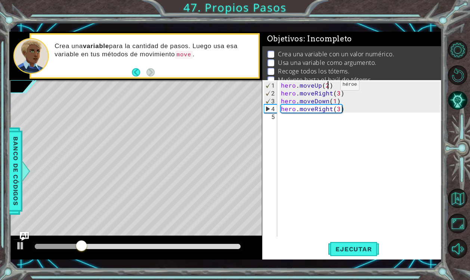
click at [327, 88] on div "hero . moveUp ( 2 ) hero . moveRight ( 3 ) hero . moveDown ( 1 ) hero . moveRig…" at bounding box center [361, 167] width 164 height 172
type textarea "hero.moveUp(3)"
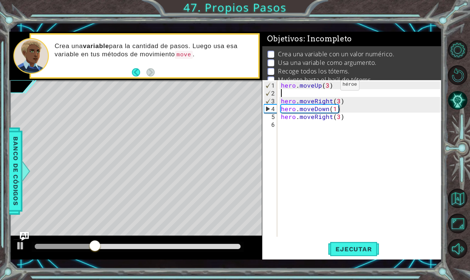
scroll to position [0, 0]
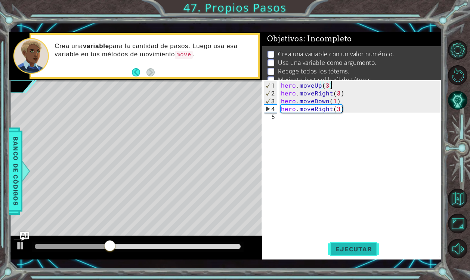
click at [358, 254] on button "Ejecutar" at bounding box center [353, 249] width 51 height 18
click at [332, 100] on div "hero . moveUp ( 3 ) hero . moveRight ( 3 ) hero . moveDown ( 1 ) hero . moveRig…" at bounding box center [361, 167] width 164 height 172
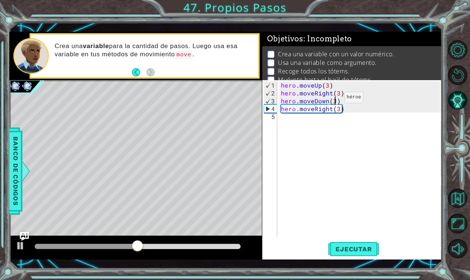
scroll to position [0, 3]
type textarea "hero.moveDown(3)"
click at [348, 254] on button "Ejecutar" at bounding box center [353, 249] width 51 height 18
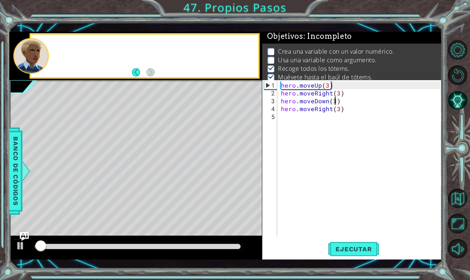
scroll to position [4, 0]
click at [173, 253] on div at bounding box center [135, 248] width 252 height 24
click at [173, 249] on div at bounding box center [137, 246] width 205 height 5
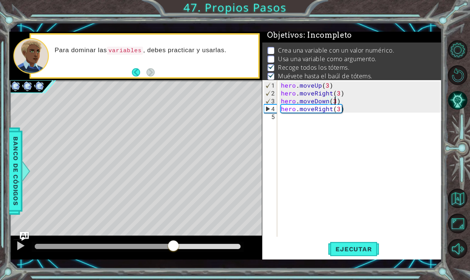
click at [200, 250] on div at bounding box center [137, 247] width 211 height 10
click at [27, 244] on button at bounding box center [20, 246] width 15 height 15
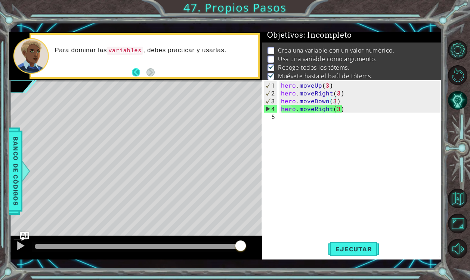
click at [136, 76] on button "Back" at bounding box center [139, 72] width 15 height 8
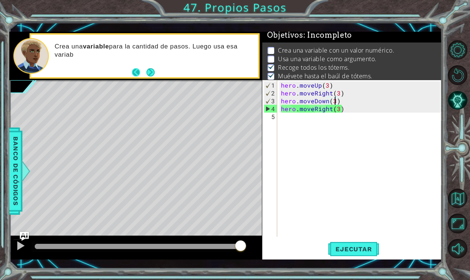
click at [138, 74] on button "Back" at bounding box center [139, 72] width 15 height 8
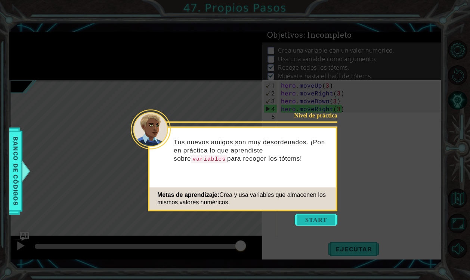
click at [315, 218] on button "Start" at bounding box center [316, 220] width 43 height 12
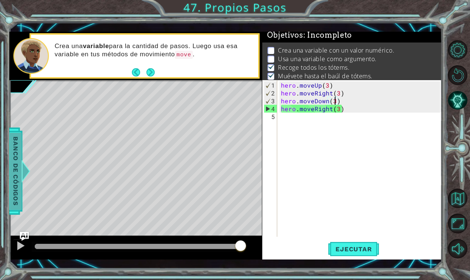
click at [22, 156] on span "Banco de códigos" at bounding box center [16, 171] width 12 height 77
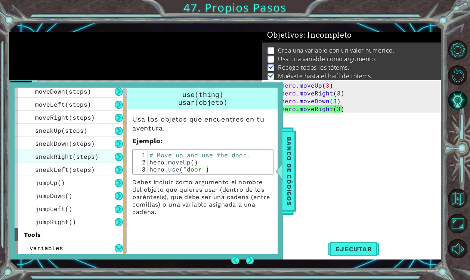
scroll to position [0, 0]
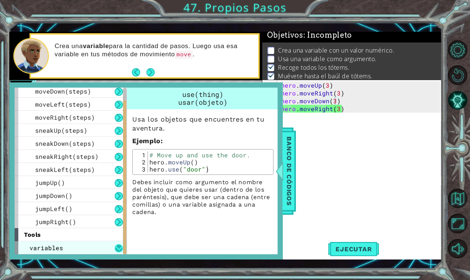
click at [117, 246] on button at bounding box center [119, 249] width 8 height 8
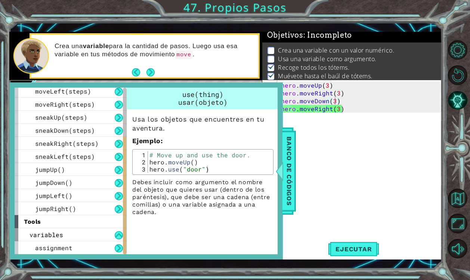
scroll to position [68, 0]
click at [186, 150] on div "1 2 3 # Move up and use the door. hero . moveUp ( ) hero . use ( "door" ) ההההה…" at bounding box center [202, 162] width 141 height 26
click at [41, 234] on span "variables" at bounding box center [46, 235] width 34 height 8
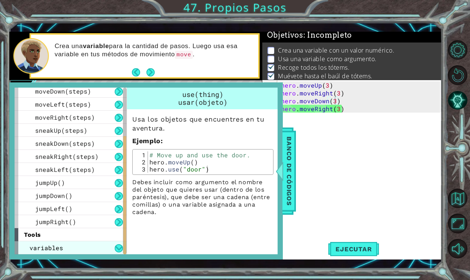
click at [71, 248] on div "variables" at bounding box center [71, 248] width 112 height 13
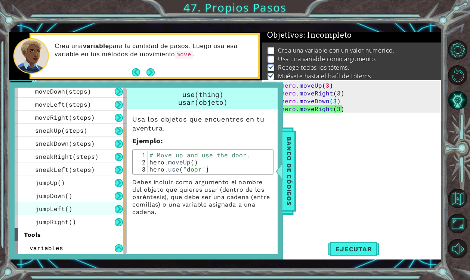
click at [98, 214] on div "jumpLeft()" at bounding box center [71, 208] width 112 height 13
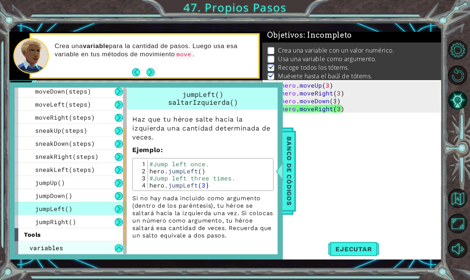
click at [96, 250] on div "variables" at bounding box center [71, 248] width 112 height 13
click at [119, 246] on button at bounding box center [119, 249] width 8 height 8
click at [95, 251] on div "variables" at bounding box center [71, 248] width 112 height 13
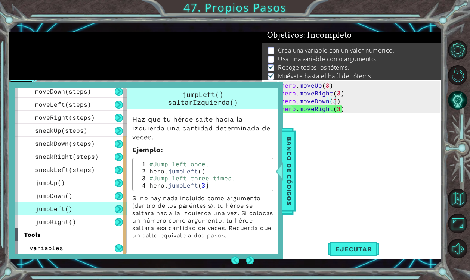
scroll to position [0, 0]
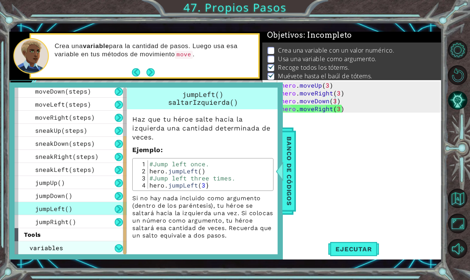
click at [64, 247] on div "variables" at bounding box center [71, 248] width 112 height 13
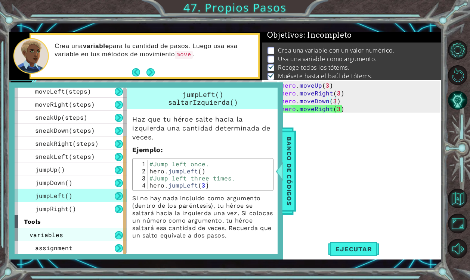
scroll to position [68, 0]
click at [117, 236] on button at bounding box center [119, 235] width 8 height 8
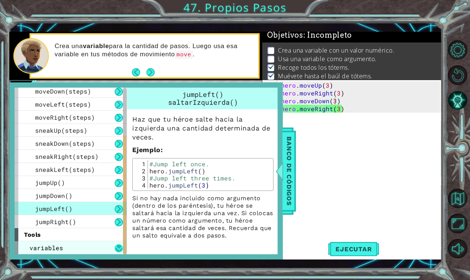
click at [118, 248] on button at bounding box center [119, 249] width 8 height 8
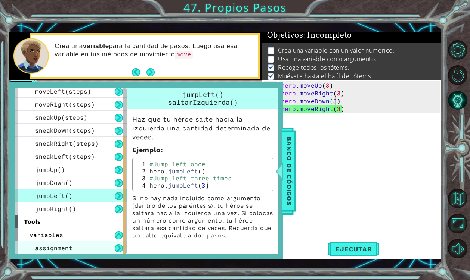
scroll to position [68, 0]
click at [171, 220] on p "Si no hay nada incluido como argumento (dentro de los paréntesis), tu héroe se …" at bounding box center [202, 217] width 141 height 45
click at [314, 146] on div "hero . moveUp ( 3 ) hero . moveRight ( 3 ) hero . moveDown ( 3 ) hero . moveRig…" at bounding box center [361, 167] width 164 height 172
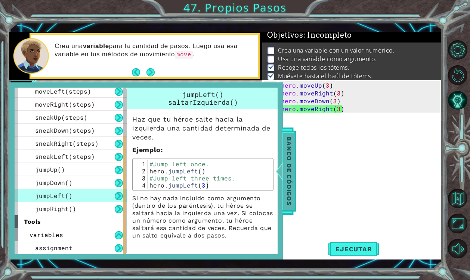
click at [293, 154] on span "Banco de códigos" at bounding box center [289, 171] width 12 height 77
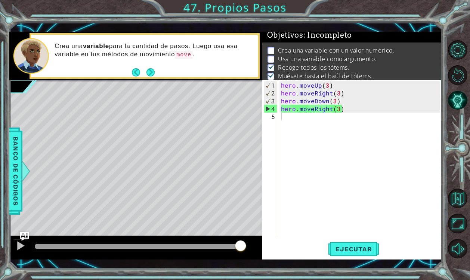
click at [299, 152] on div "hero . moveUp ( 3 ) hero . moveRight ( 3 ) hero . moveDown ( 3 ) hero . moveRig…" at bounding box center [361, 167] width 164 height 172
click at [278, 83] on div "1 2 3 4 5 hero . moveUp ( 3 ) hero . moveRight ( 3 ) hero . moveDown ( 3 ) hero…" at bounding box center [351, 158] width 178 height 157
click at [281, 83] on div "hero . moveUp ( 3 ) hero . moveRight ( 3 ) hero . moveDown ( 3 ) hero . moveRig…" at bounding box center [361, 167] width 164 height 172
type textarea "hero.moveUp(3)"
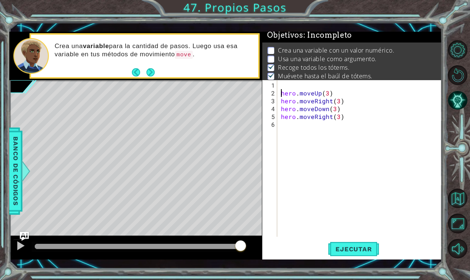
click at [289, 81] on div "hero . moveUp ( 3 ) hero . moveRight ( 3 ) hero . moveDown ( 3 ) hero . moveRig…" at bounding box center [359, 158] width 161 height 157
click at [327, 91] on div "steps = 3 hero . moveUp ( 3 ) hero . moveRight ( 3 ) hero . moveDown ( 3 ) hero…" at bounding box center [361, 167] width 164 height 172
click at [337, 105] on div "steps = 3 hero . moveUp ( steps ) hero . moveRight ( 3 ) hero . moveDown ( 3 ) …" at bounding box center [361, 167] width 164 height 172
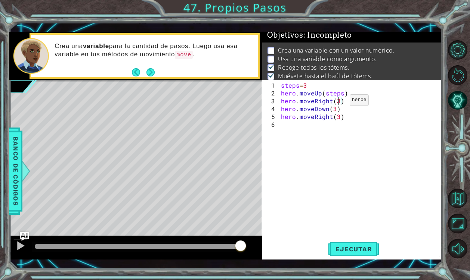
click at [337, 103] on div "steps = 3 hero . moveUp ( steps ) hero . moveRight ( 3 ) hero . moveDown ( 3 ) …" at bounding box center [361, 167] width 164 height 172
click at [332, 110] on div "steps = 3 hero . moveUp ( steps ) hero . moveRight ( steps ) hero . moveDown ( …" at bounding box center [361, 167] width 164 height 172
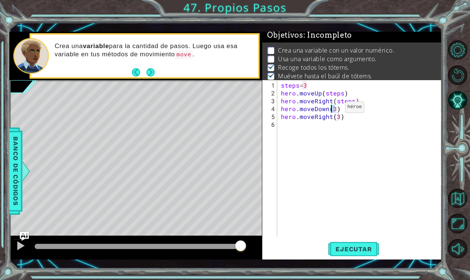
click at [332, 110] on div "steps = 3 hero . moveUp ( steps ) hero . moveRight ( steps ) hero . moveDown ( …" at bounding box center [361, 167] width 164 height 172
click at [337, 119] on div "steps = 3 hero . moveUp ( steps ) hero . moveRight ( steps ) hero . moveDown ( …" at bounding box center [361, 167] width 164 height 172
type textarea "hero.moveRight(steps)"
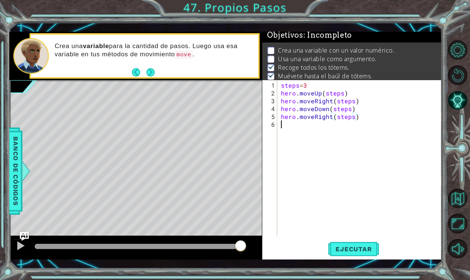
click at [365, 124] on div "steps = 3 hero . moveUp ( steps ) hero . moveRight ( steps ) hero . moveDown ( …" at bounding box center [361, 167] width 164 height 172
click at [354, 252] on span "Ejecutar" at bounding box center [353, 249] width 51 height 7
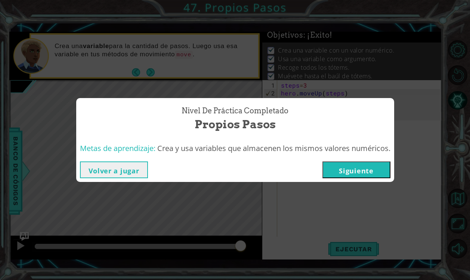
click at [335, 168] on button "Siguiente" at bounding box center [356, 170] width 68 height 17
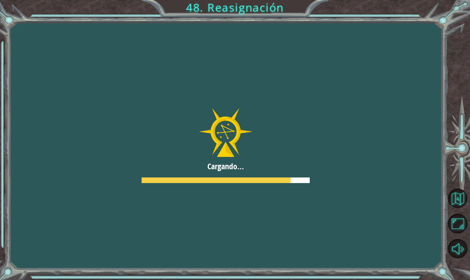
click at [335, 168] on div at bounding box center [226, 146] width 510 height 287
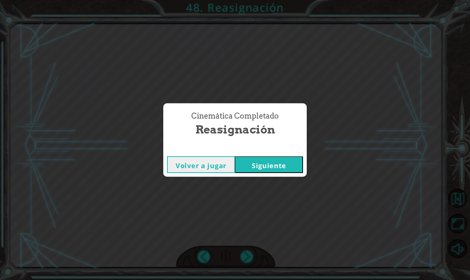
click at [252, 161] on button "Siguiente" at bounding box center [269, 164] width 68 height 17
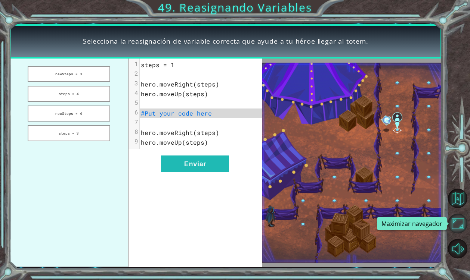
click at [456, 227] on button "Maximizar navegador" at bounding box center [458, 224] width 20 height 20
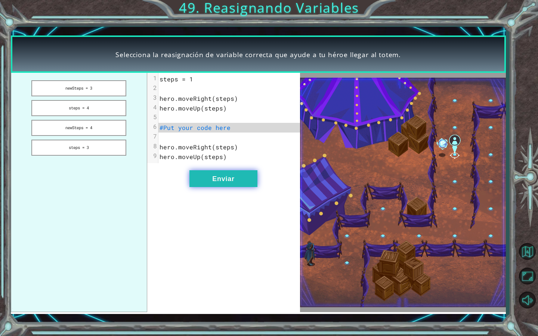
click at [237, 180] on button "Enviar" at bounding box center [223, 178] width 68 height 17
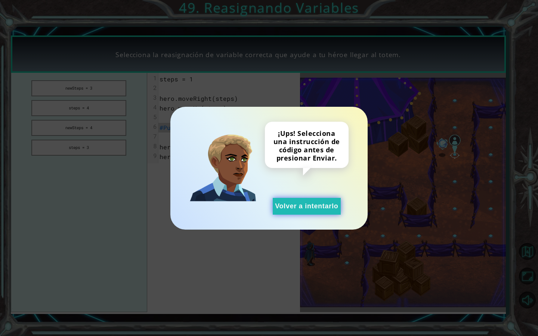
click at [299, 211] on button "Volver a intentarlo" at bounding box center [307, 206] width 68 height 17
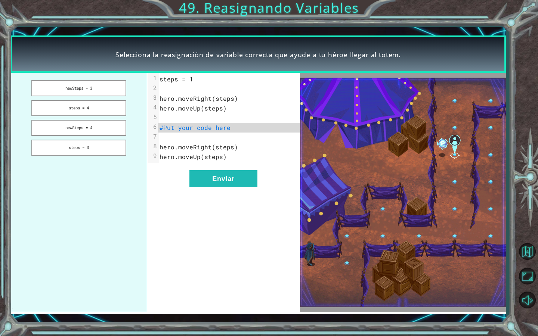
click at [239, 131] on pre "#Put your code here" at bounding box center [228, 128] width 141 height 10
click at [85, 93] on button "newSteps = 3" at bounding box center [78, 88] width 95 height 16
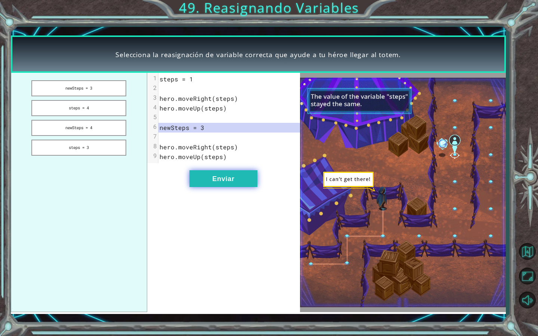
click at [239, 175] on button "Enviar" at bounding box center [223, 178] width 68 height 17
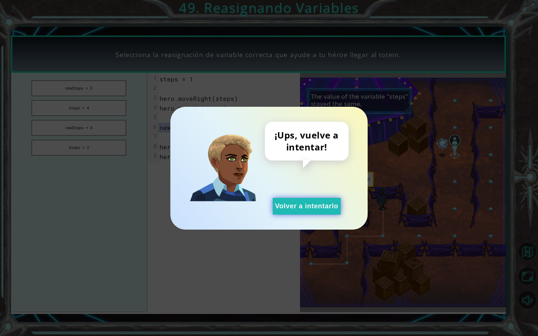
click at [293, 206] on button "Volver a intentarlo" at bounding box center [307, 206] width 68 height 17
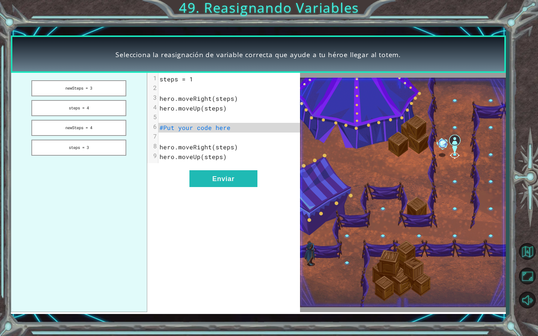
click at [293, 206] on button "Volver a intentarlo" at bounding box center [307, 206] width 68 height 17
click at [112, 106] on button "steps = 4" at bounding box center [78, 108] width 95 height 16
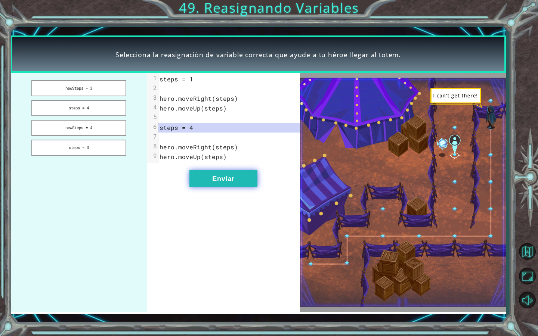
click at [221, 172] on button "Enviar" at bounding box center [223, 178] width 68 height 17
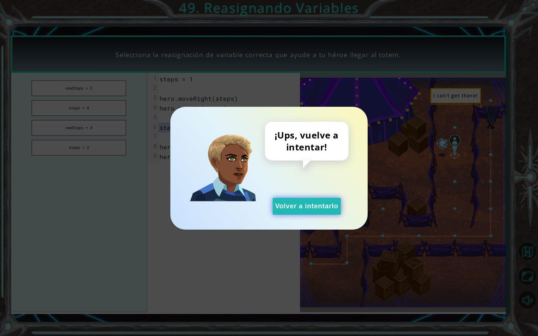
click at [293, 208] on button "Volver a intentarlo" at bounding box center [307, 206] width 68 height 17
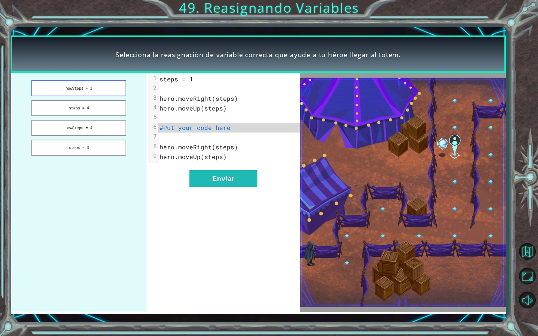
click at [98, 92] on button "newSteps = 3" at bounding box center [78, 88] width 95 height 16
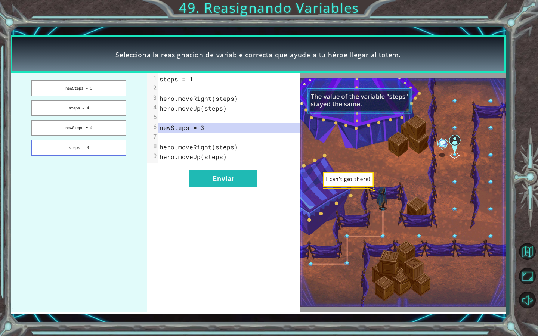
click at [105, 148] on button "steps = 3" at bounding box center [78, 148] width 95 height 16
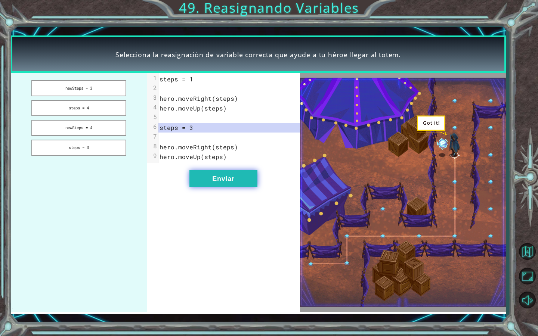
click at [227, 187] on button "Enviar" at bounding box center [223, 178] width 68 height 17
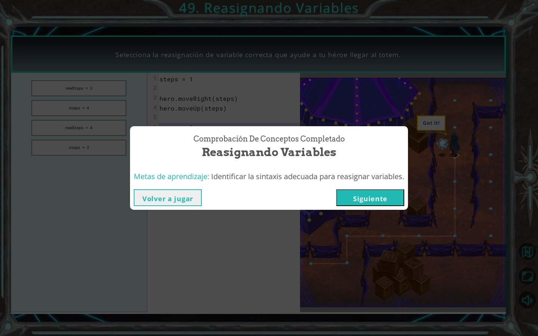
click at [399, 203] on button "Siguiente" at bounding box center [370, 197] width 68 height 17
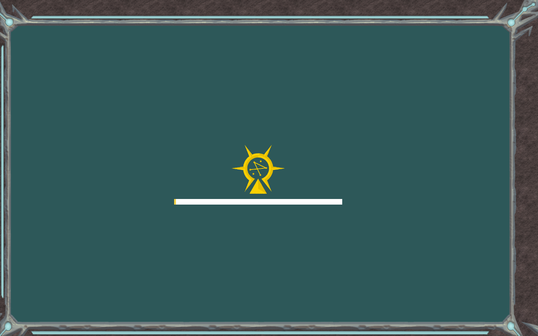
click at [399, 203] on div "Goals Error cargando del servidor Deberás unirte a un curso para jugar a este n…" at bounding box center [269, 168] width 538 height 336
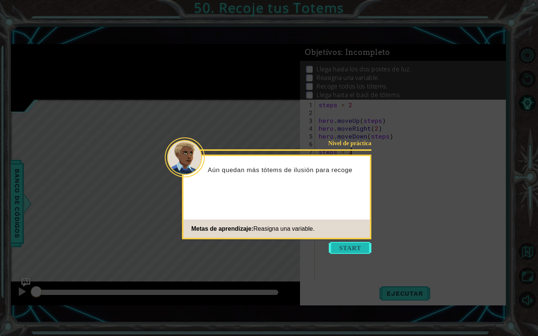
click at [355, 251] on button "Start" at bounding box center [350, 248] width 43 height 12
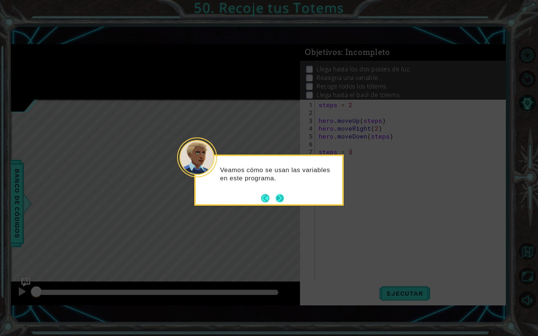
click at [279, 196] on button "Next" at bounding box center [280, 198] width 14 height 14
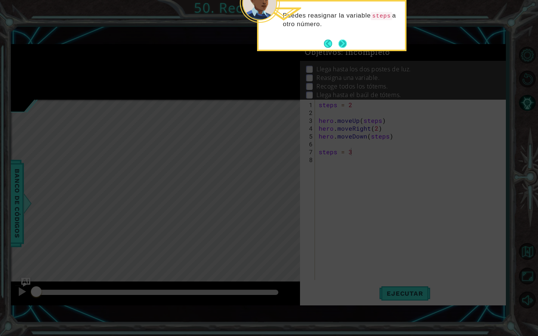
click at [341, 43] on button "Next" at bounding box center [342, 44] width 8 height 8
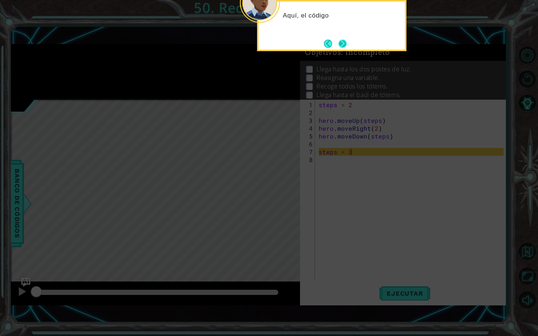
click at [340, 44] on button "Next" at bounding box center [342, 43] width 9 height 9
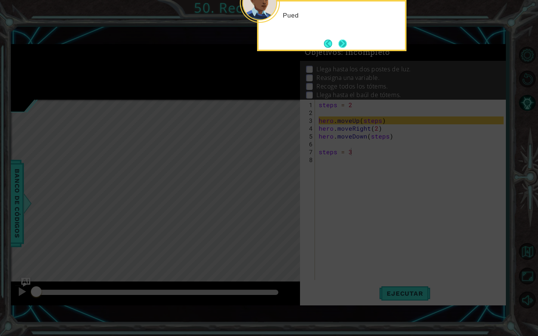
click at [340, 44] on button "Next" at bounding box center [342, 43] width 9 height 9
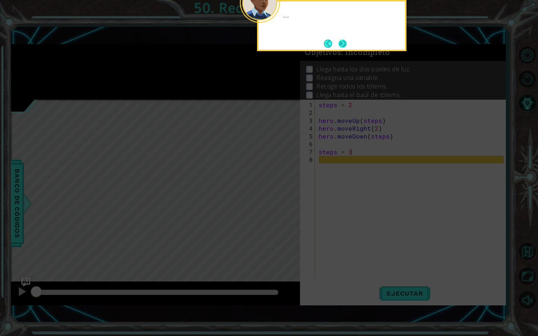
click at [340, 44] on button "Next" at bounding box center [342, 43] width 9 height 9
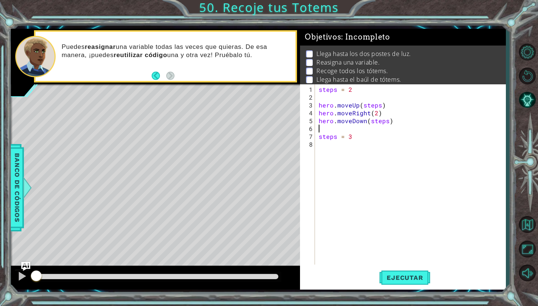
click at [322, 127] on div "steps = 2 hero . moveUp ( steps ) hero . moveRight ( 2 ) hero . moveDown ( step…" at bounding box center [412, 183] width 190 height 196
click at [364, 128] on div "steps = 2 hero . moveUp ( steps ) hero . moveRight ( 2 ) hero . moveDown ( step…" at bounding box center [412, 183] width 190 height 196
type textarea "steps = 3"
click at [323, 98] on div "steps = 2 hero . moveUp ( steps ) hero . moveRight ( 2 ) hero . moveDown ( step…" at bounding box center [412, 183] width 190 height 196
click at [363, 121] on div "steps = 2 hero . moveUp ( steps ) hero . moveRight ( 2 ) hero . moveDown ( step…" at bounding box center [412, 183] width 190 height 196
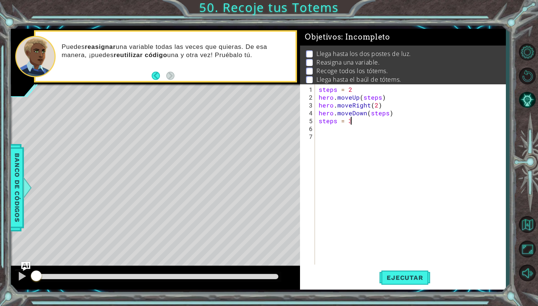
type textarea "steps = 3"
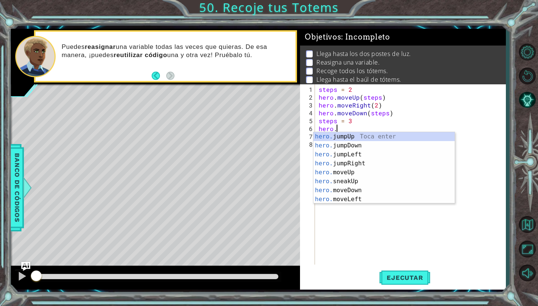
scroll to position [0, 1]
click at [381, 139] on div "hero.m oveUp Toca enter hero.m oveDown Toca enter hero.m oveLeft Toca enter her…" at bounding box center [383, 177] width 141 height 90
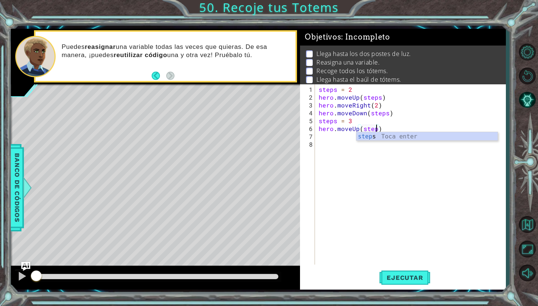
type textarea "hero.moveUp(steps)"
click at [398, 138] on div "steps Toca enter" at bounding box center [426, 145] width 141 height 27
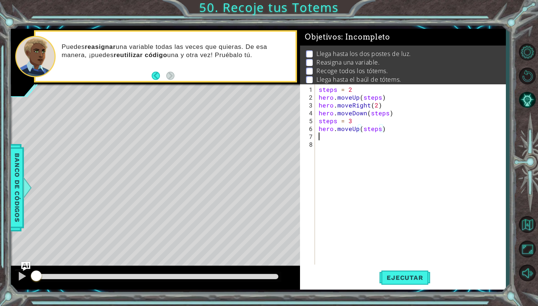
click at [392, 132] on div "steps = 2 hero . moveUp ( steps ) hero . moveRight ( 2 ) hero . moveDown ( step…" at bounding box center [412, 183] width 190 height 196
type textarea "steps=2"
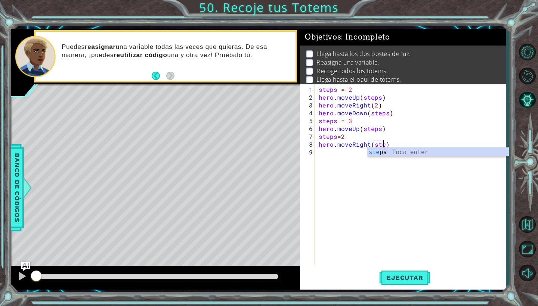
type textarea "hero.moveRight(steps)"
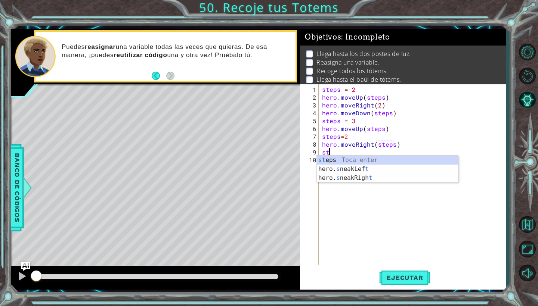
scroll to position [0, 0]
type textarea "stes"
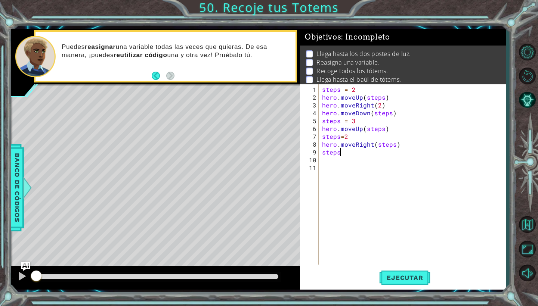
click at [350, 153] on div "steps = 2 hero . moveUp ( steps ) hero . moveRight ( 2 ) hero . moveDown ( step…" at bounding box center [413, 183] width 187 height 196
type textarea "steps=3"
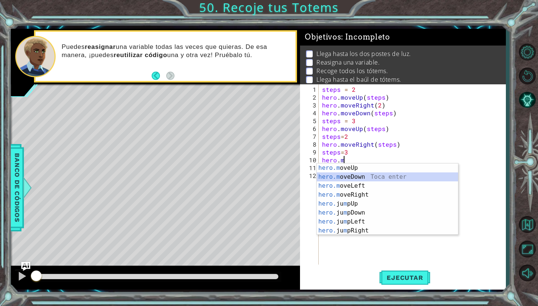
click at [380, 175] on div "hero.m oveUp Toca enter hero.m oveDown Toca enter hero.m oveLeft Toca enter her…" at bounding box center [387, 209] width 141 height 90
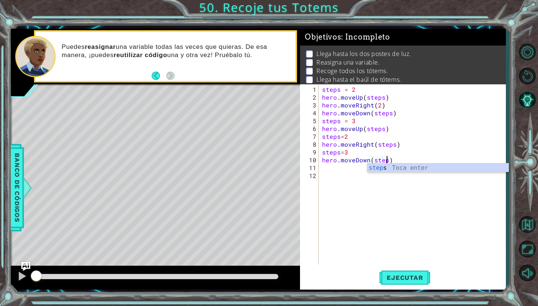
type textarea "hero.moveDown(steps)"
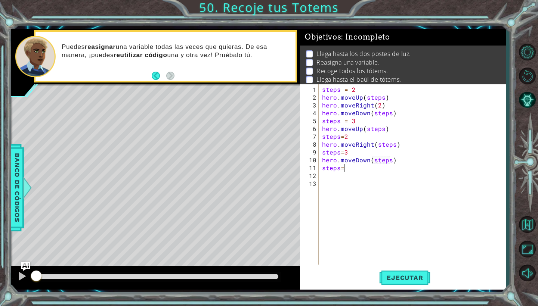
type textarea "steps=4"
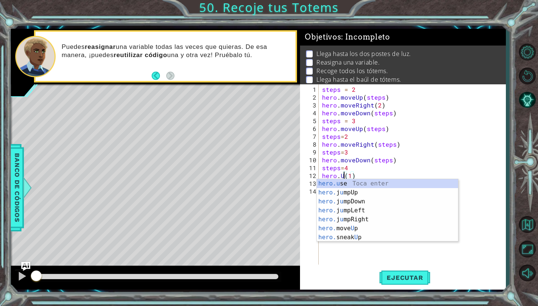
scroll to position [0, 1]
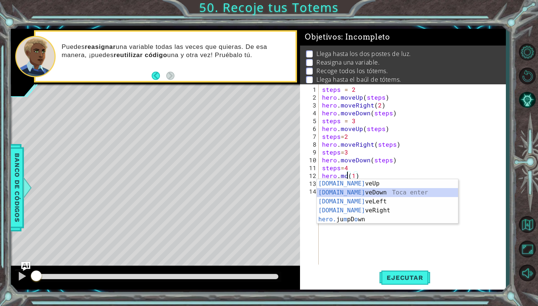
click at [363, 191] on div "[DOMAIN_NAME] veUp Toca enter [DOMAIN_NAME] veDown Toca enter [DOMAIN_NAME] veL…" at bounding box center [387, 210] width 141 height 63
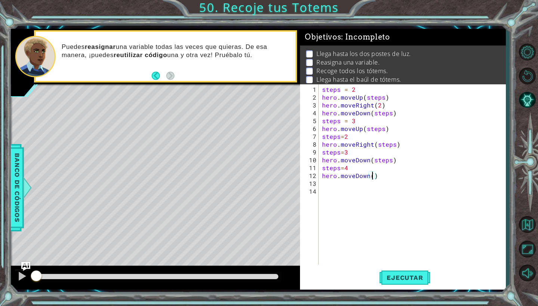
scroll to position [0, 3]
type textarea "hero.moveDown(2)"
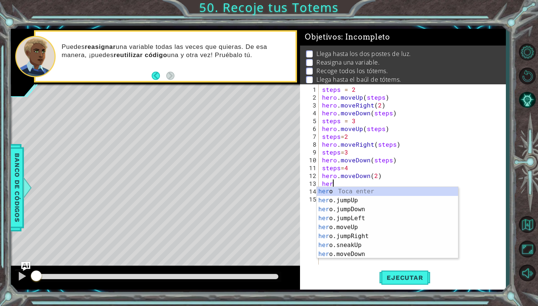
scroll to position [0, 0]
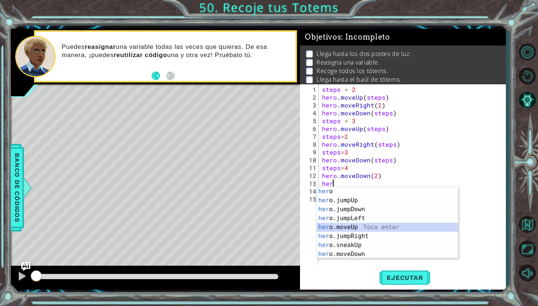
type textarea "hero.moveUp(1)"
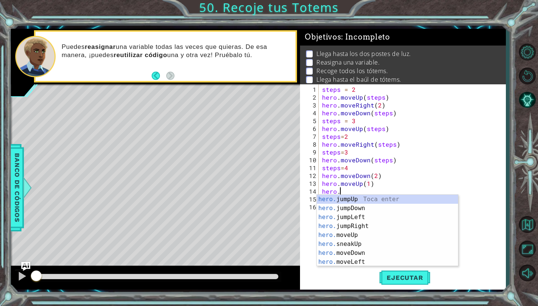
scroll to position [0, 1]
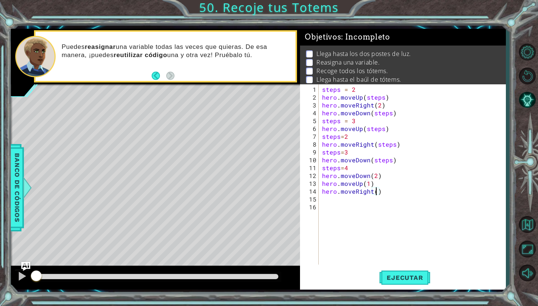
type textarea "hero.moveRight(1)"
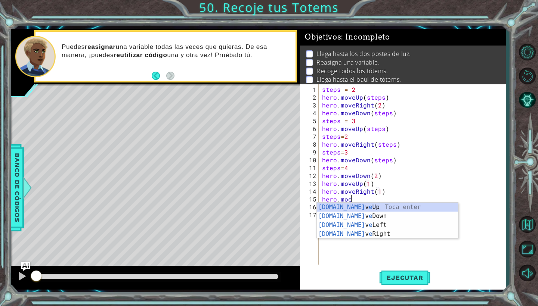
scroll to position [0, 1]
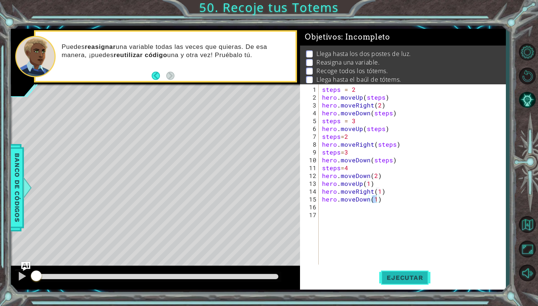
click at [411, 276] on span "Ejecutar" at bounding box center [404, 277] width 51 height 7
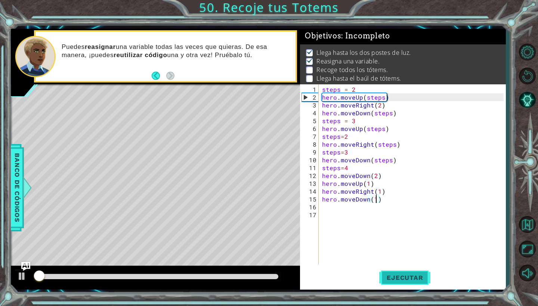
scroll to position [1, 0]
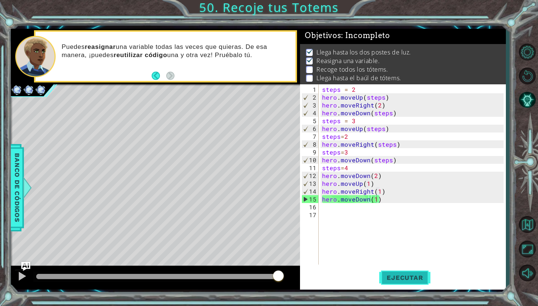
click at [411, 276] on span "Ejecutar" at bounding box center [404, 277] width 51 height 7
click at [368, 175] on div "steps = 2 hero . moveUp ( steps ) hero . moveRight ( 2 ) hero . moveDown ( step…" at bounding box center [413, 183] width 187 height 196
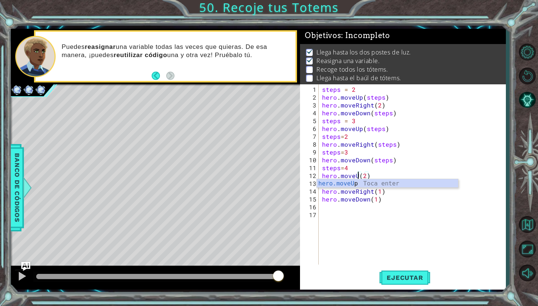
scroll to position [0, 3]
click at [380, 172] on div "steps = 2 hero . moveUp ( steps ) hero . moveRight ( 2 ) hero . moveDown ( step…" at bounding box center [413, 183] width 187 height 196
type textarea "hero.moveUp(steps0"
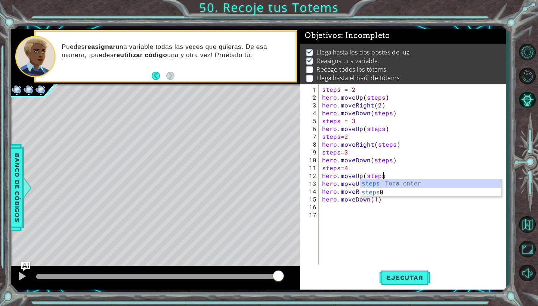
type textarea "hero.moveUp(steps)"
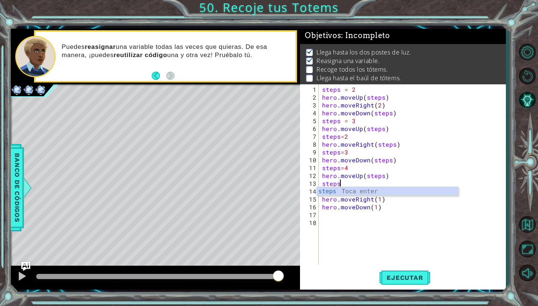
scroll to position [0, 1]
click at [364, 191] on div "steps = 2 hero . moveUp ( steps ) hero . moveRight ( 2 ) hero . moveDown ( step…" at bounding box center [413, 183] width 187 height 196
click at [363, 191] on div "steps = 2 hero . moveUp ( steps ) hero . moveRight ( 2 ) hero . moveDown ( step…" at bounding box center [413, 183] width 187 height 196
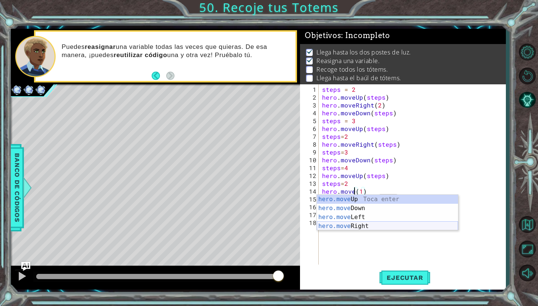
click at [358, 228] on div "hero.move Up Toca enter hero.move Down Toca enter hero.move Left Toca enter her…" at bounding box center [387, 222] width 141 height 54
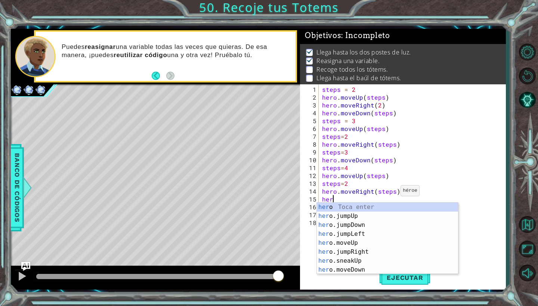
scroll to position [0, 0]
type textarea "h"
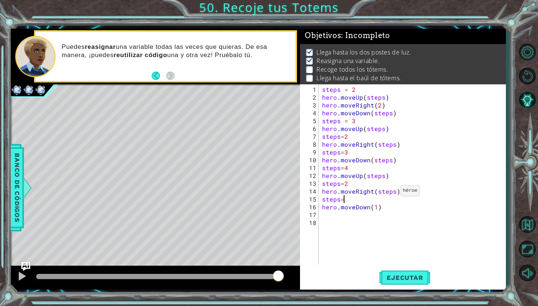
scroll to position [0, 1]
click at [376, 209] on div "steps = 2 hero . moveUp ( steps ) hero . moveRight ( 2 ) hero . moveDown ( step…" at bounding box center [413, 183] width 187 height 196
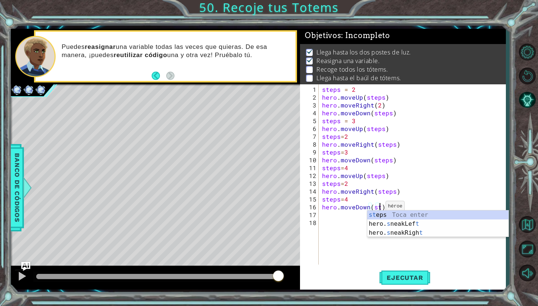
scroll to position [0, 4]
type textarea "hero.moveDown(steps)"
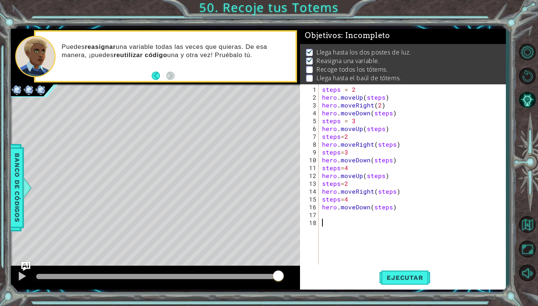
click at [379, 242] on div "steps = 2 hero . moveUp ( steps ) hero . moveRight ( 2 ) hero . moveDown ( step…" at bounding box center [413, 183] width 187 height 196
click at [403, 277] on span "Ejecutar" at bounding box center [404, 277] width 51 height 7
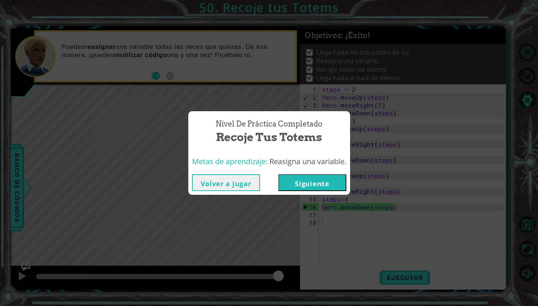
click at [294, 188] on button "Siguiente" at bounding box center [312, 182] width 68 height 17
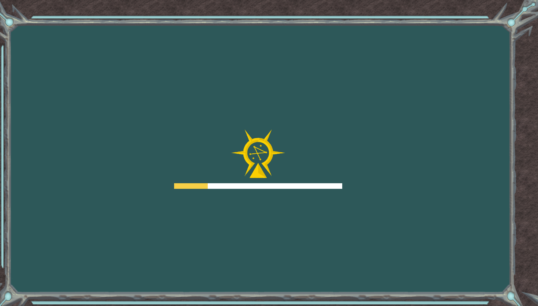
click at [294, 188] on div at bounding box center [258, 186] width 168 height 6
click at [294, 187] on div at bounding box center [258, 186] width 168 height 6
click at [294, 186] on div at bounding box center [258, 186] width 168 height 6
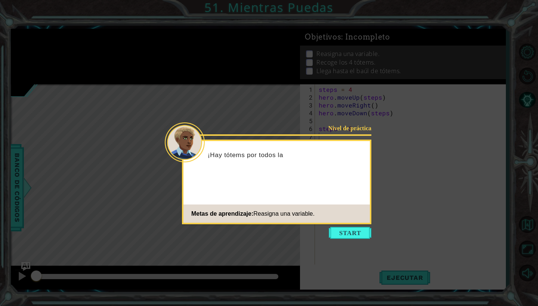
click at [339, 229] on button "Start" at bounding box center [350, 233] width 43 height 12
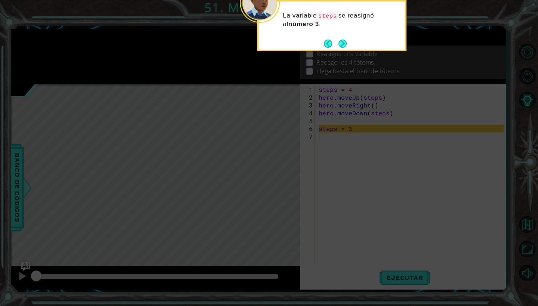
click at [341, 51] on div "La variable steps se reasignó al número 3 ." at bounding box center [331, 25] width 149 height 51
click at [340, 47] on button "Next" at bounding box center [342, 43] width 9 height 9
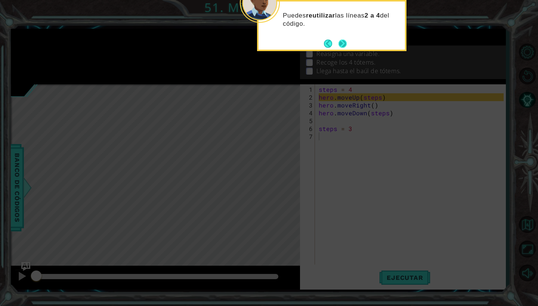
click at [340, 47] on button "Next" at bounding box center [342, 43] width 9 height 9
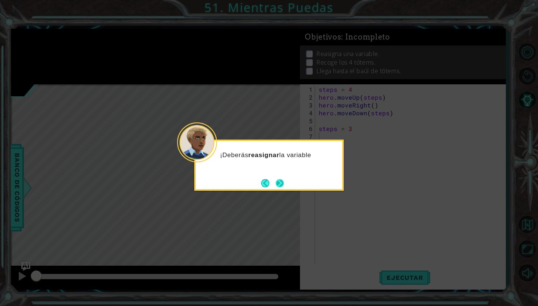
click at [276, 184] on button "Next" at bounding box center [280, 183] width 9 height 9
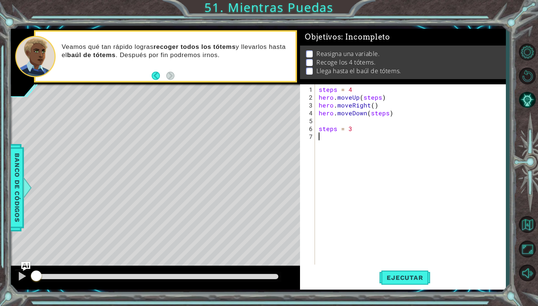
click at [352, 134] on div "steps = 4 hero . moveUp ( steps ) hero . moveRight ( ) hero . moveDown ( steps …" at bounding box center [412, 183] width 190 height 196
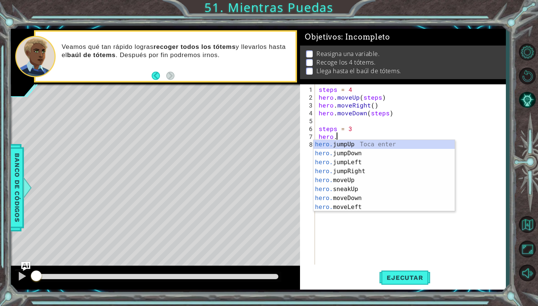
scroll to position [0, 1]
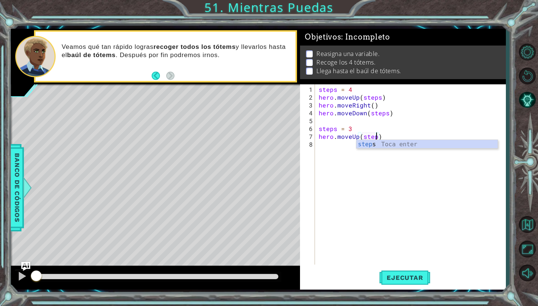
type textarea "hero.moveUp(steps)"
type textarea "hero.moveRight(1)"
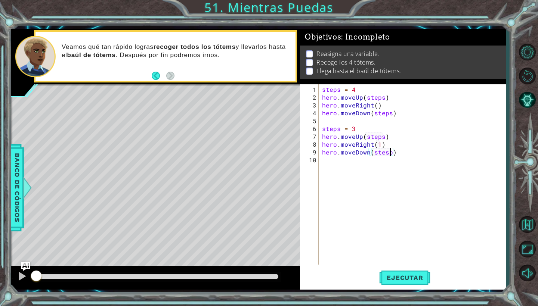
scroll to position [0, 4]
type textarea "hero.moveDown(steps)"
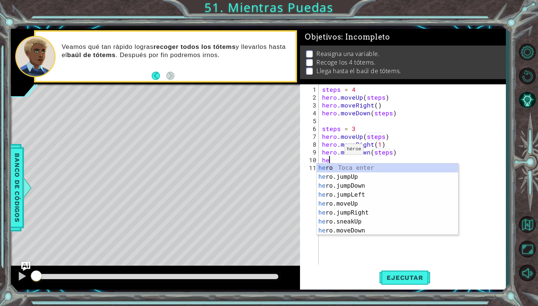
click at [340, 172] on div "he ro Toca enter he ro.jumpUp Toca enter he ro.jumpDown Toca enter he ro.jumpLe…" at bounding box center [387, 209] width 141 height 90
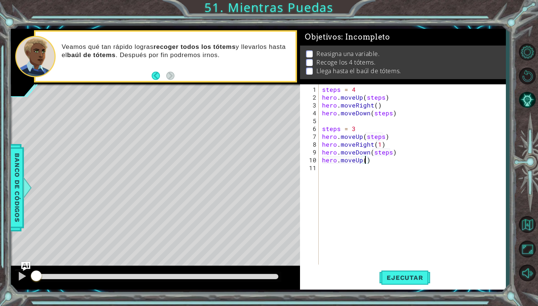
type textarea "hero.moveUp(2)"
type textarea "hero.moveDown(2)"
type textarea "hero.moveUp(1)"
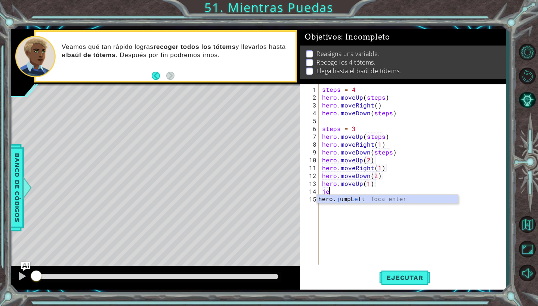
scroll to position [0, 0]
type textarea "j"
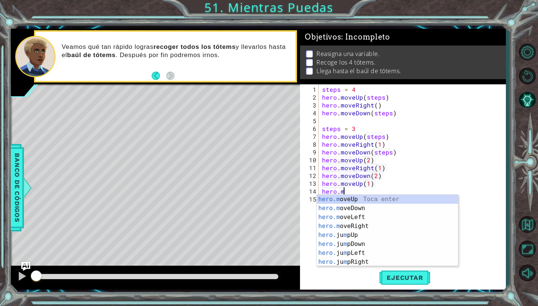
scroll to position [0, 1]
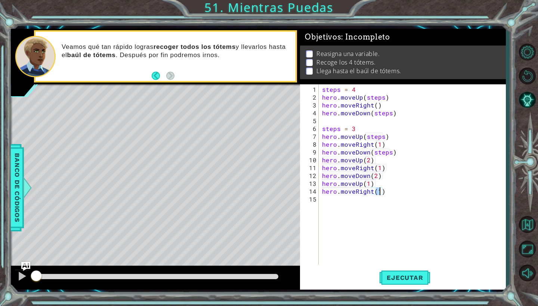
type textarea "hero.moveRight(1)"
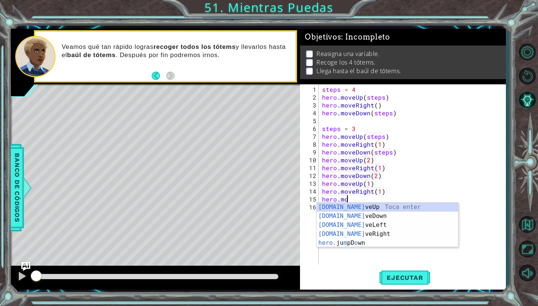
scroll to position [0, 1]
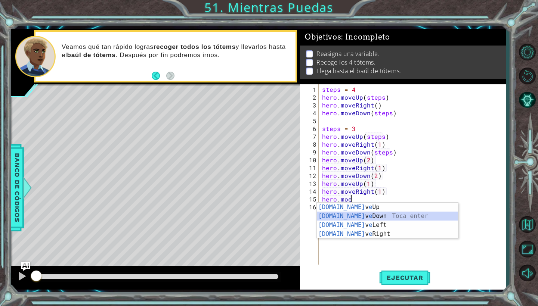
type textarea "hero.moveDown(1)"
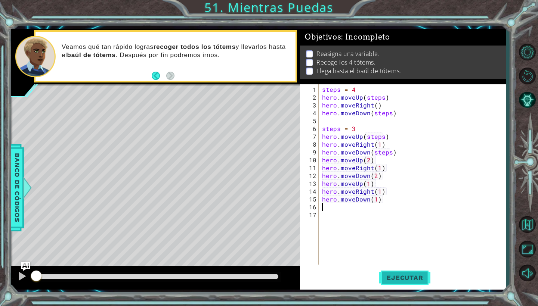
click at [386, 277] on span "Ejecutar" at bounding box center [404, 277] width 51 height 7
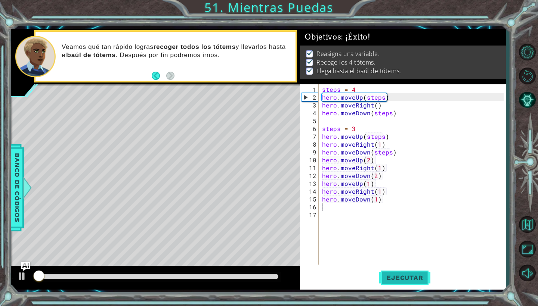
click at [386, 277] on span "Ejecutar" at bounding box center [404, 277] width 51 height 7
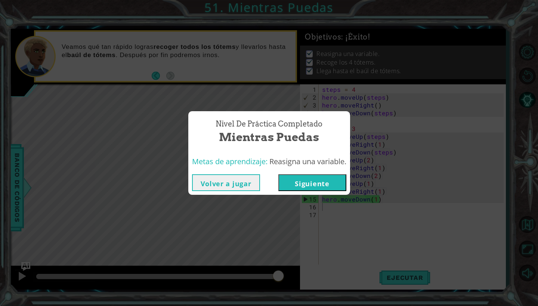
click at [288, 180] on button "Siguiente" at bounding box center [312, 182] width 68 height 17
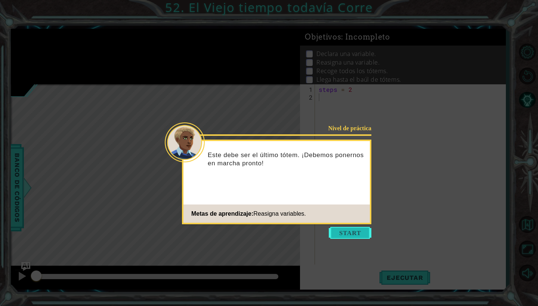
click at [348, 229] on button "Start" at bounding box center [350, 233] width 43 height 12
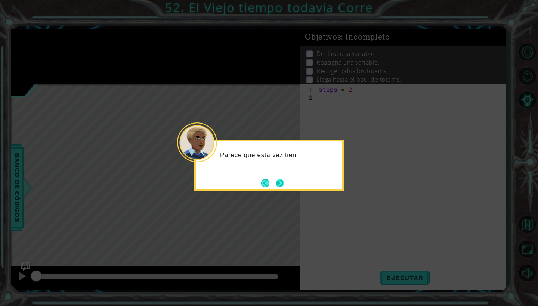
click at [284, 186] on button "Next" at bounding box center [280, 183] width 8 height 8
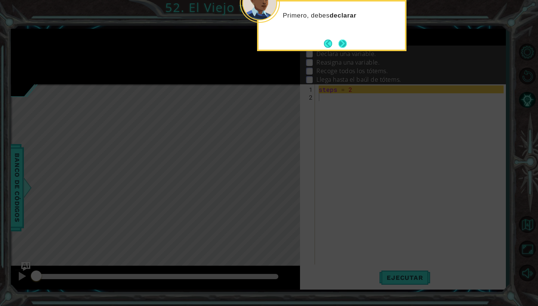
click at [343, 43] on button "Next" at bounding box center [342, 43] width 9 height 9
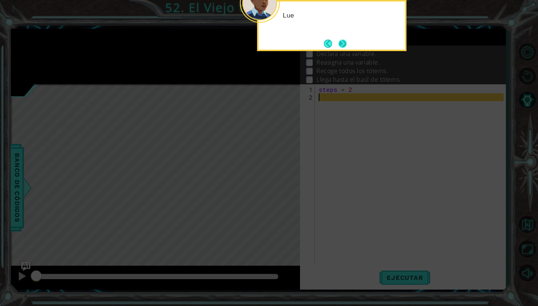
click at [343, 43] on button "Next" at bounding box center [342, 43] width 9 height 9
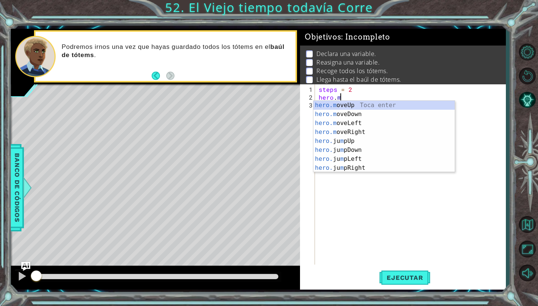
scroll to position [0, 1]
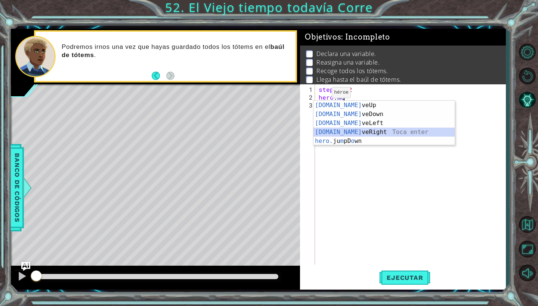
click at [351, 128] on div "[DOMAIN_NAME] veUp Toca enter [DOMAIN_NAME] veDown Toca enter [DOMAIN_NAME] veL…" at bounding box center [383, 132] width 141 height 63
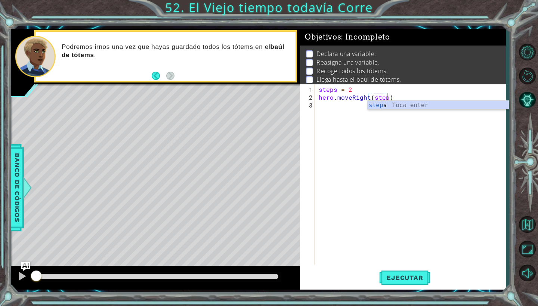
type textarea "hero.moveRight(steps)"
type textarea "hero.moveDown(1)"
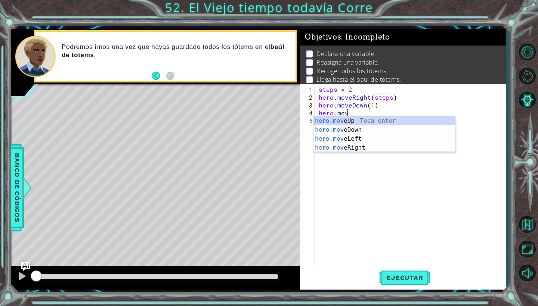
scroll to position [0, 1]
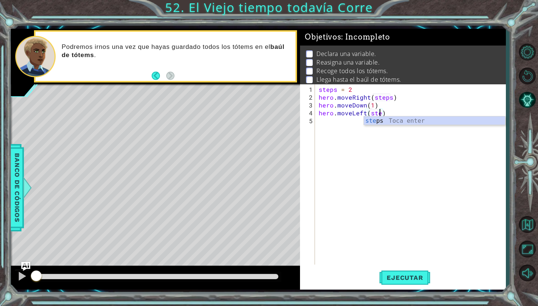
type textarea "hero.moveLeft(steps)"
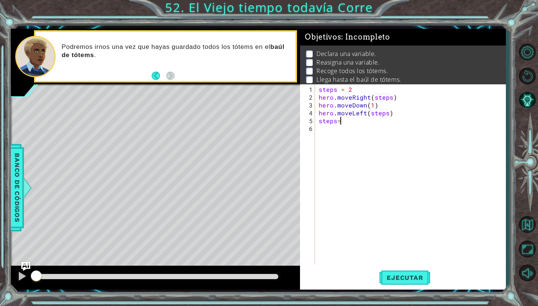
scroll to position [0, 1]
type textarea "steps=4"
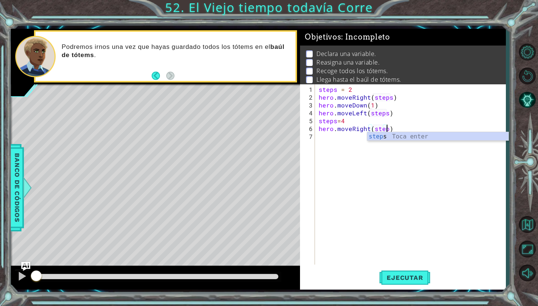
scroll to position [0, 4]
type textarea "hero.moveRight(steps)"
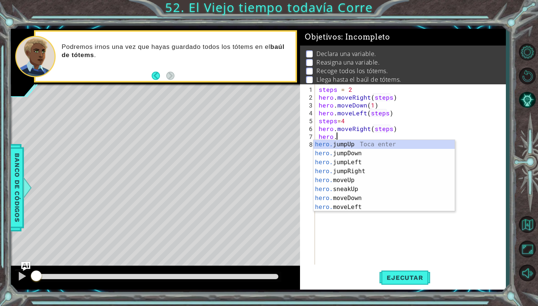
scroll to position [0, 1]
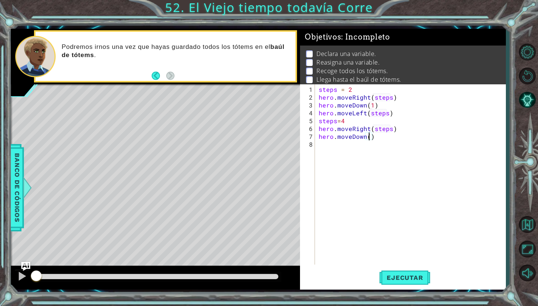
type textarea "hero.moveDown(1)"
type textarea "hero.moveLeft(4)"
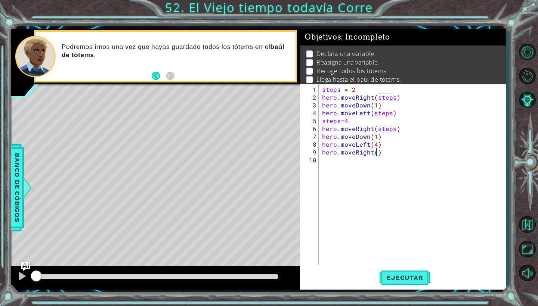
type textarea "hero.moveRight(7)"
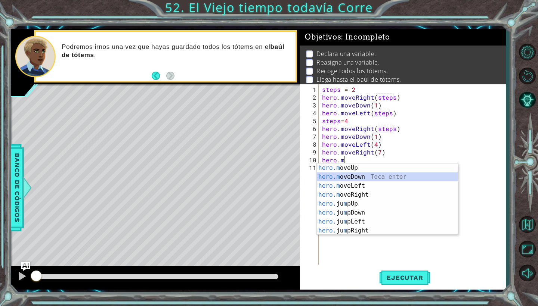
type textarea "hero.moveDown(1)"
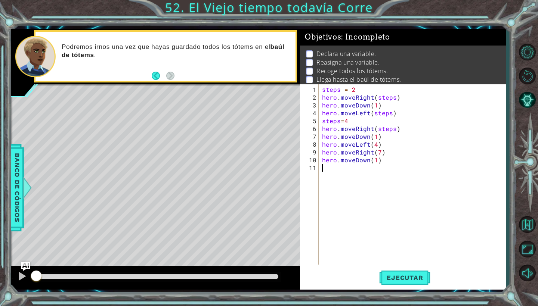
click at [335, 169] on div "steps = 2 hero . moveRight ( steps ) hero . moveDown ( 1 ) hero . moveLeft ( st…" at bounding box center [413, 183] width 187 height 196
type textarea "hero.moveLeft(6)"
click at [404, 276] on span "Ejecutar" at bounding box center [404, 277] width 51 height 7
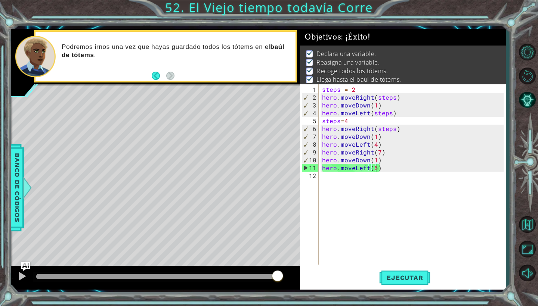
drag, startPoint x: 223, startPoint y: 274, endPoint x: 292, endPoint y: 268, distance: 69.7
click at [292, 268] on body "1 ההההההההההההההההההההההההההההההההההההההההההההההההההההההההההההההההההההההההההההה…" at bounding box center [269, 153] width 538 height 306
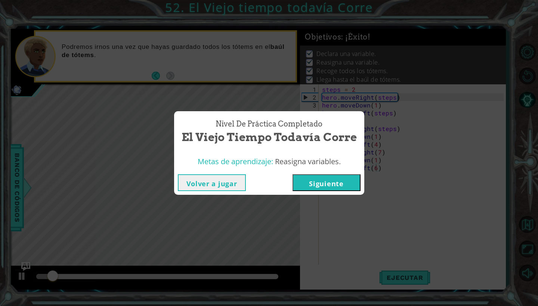
click at [319, 191] on button "Siguiente" at bounding box center [326, 182] width 68 height 17
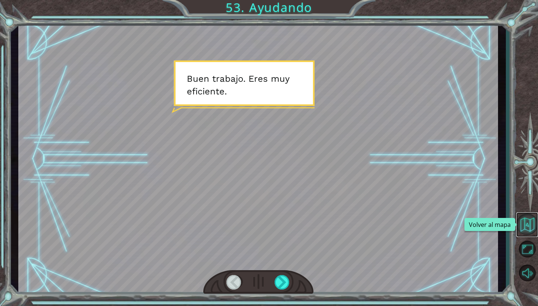
click at [469, 223] on button "Volver al mapa" at bounding box center [527, 225] width 22 height 22
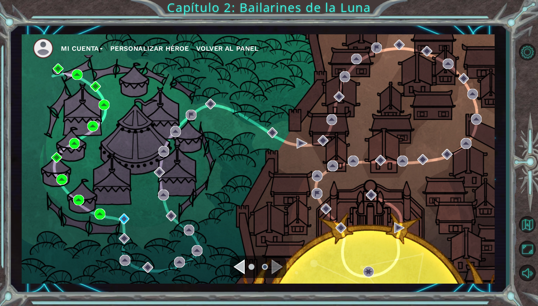
click at [447, 250] on div "Mi Cuenta Personalizar héroe Volver al panel" at bounding box center [258, 158] width 473 height 249
click at [469, 222] on button "Volver al mapa" at bounding box center [527, 225] width 22 height 22
click at [469, 54] on button "Opciones de nivel" at bounding box center [527, 52] width 22 height 22
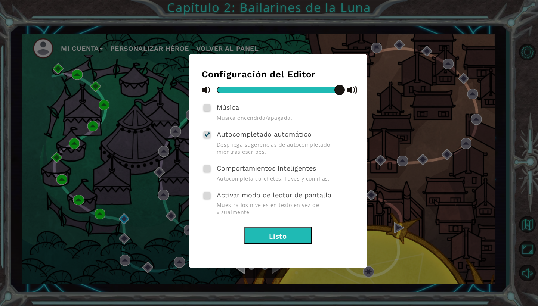
click at [280, 227] on button "Listo" at bounding box center [277, 235] width 67 height 17
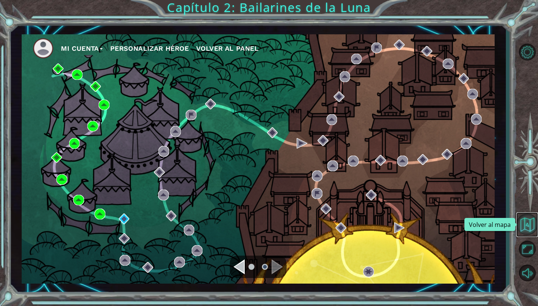
click at [469, 225] on button "Volver al mapa" at bounding box center [527, 225] width 22 height 22
click at [469, 223] on button "Volver al mapa" at bounding box center [527, 225] width 22 height 22
click at [83, 52] on button "Mi Cuenta" at bounding box center [82, 48] width 42 height 11
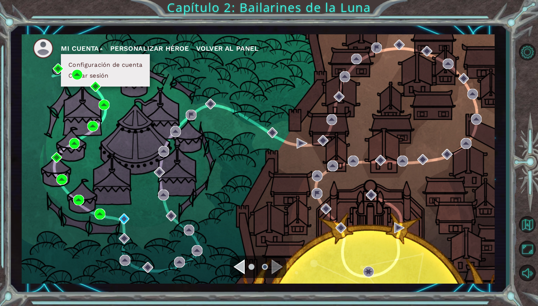
click at [105, 74] on button "Cerrar sesión" at bounding box center [88, 76] width 45 height 8
